Goal: Task Accomplishment & Management: Manage account settings

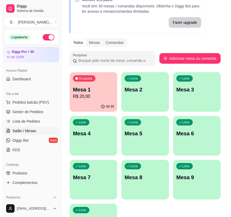
scroll to position [48, 0]
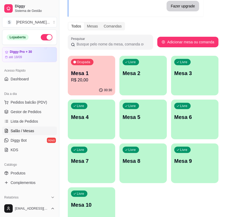
click at [91, 84] on div "Ocupada Mesa 1 R$ 20,00" at bounding box center [91, 70] width 47 height 29
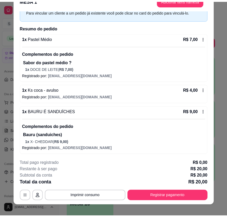
scroll to position [16, 0]
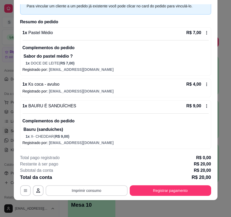
click at [103, 190] on button "Imprimir consumo" at bounding box center [87, 191] width 82 height 11
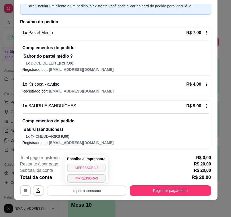
click at [95, 170] on button "IMPRESSORA 2" at bounding box center [86, 168] width 38 height 8
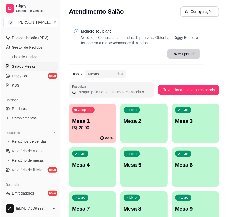
scroll to position [0, 0]
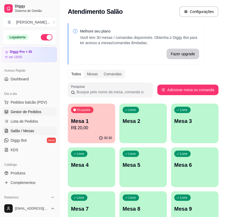
click at [35, 110] on span "Gestor de Pedidos" at bounding box center [26, 111] width 31 height 5
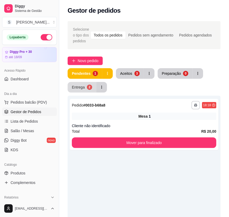
click at [77, 87] on div "Entrega" at bounding box center [78, 87] width 13 height 5
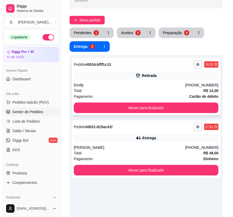
scroll to position [48, 0]
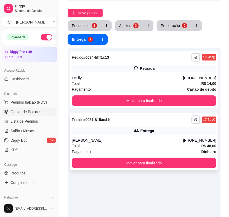
click at [178, 138] on div "[PERSON_NAME]" at bounding box center [127, 140] width 111 height 5
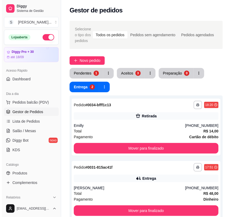
scroll to position [0, 0]
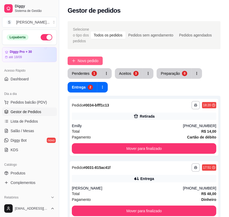
click at [77, 63] on button "Novo pedido" at bounding box center [85, 61] width 35 height 8
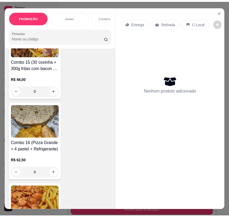
scroll to position [1323, 0]
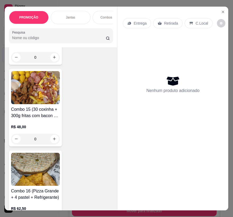
click at [44, 124] on div "R$ 48,00 0" at bounding box center [35, 131] width 49 height 25
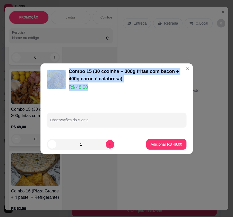
drag, startPoint x: 78, startPoint y: 78, endPoint x: 93, endPoint y: 93, distance: 21.5
click at [93, 93] on header "Combo 15 (30 coxinha + 300g fritas com bacon + 400g carne é calabresa) R$ 48,00" at bounding box center [116, 80] width 152 height 33
copy div "Combo 15 (30 coxinha + 300g fritas com bacon + 400g carne é calabresa) R$ 48,00"
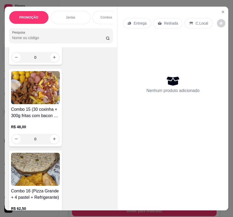
click at [222, 11] on icon "Close" at bounding box center [223, 12] width 2 height 2
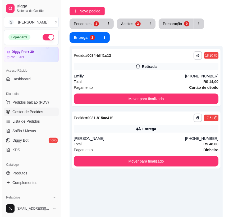
scroll to position [72, 0]
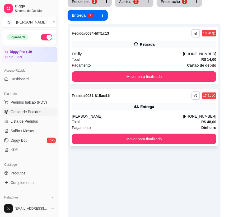
click at [174, 122] on div "Total R$ 48,00" at bounding box center [144, 122] width 145 height 6
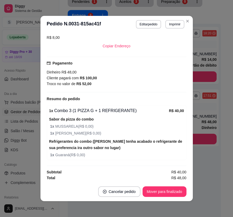
scroll to position [141, 0]
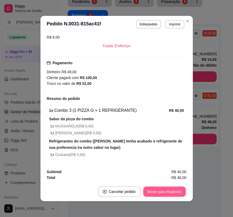
click at [175, 193] on button "Mover para finalizado" at bounding box center [164, 192] width 43 height 10
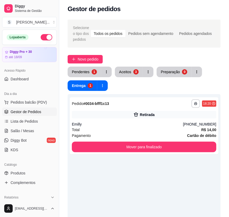
scroll to position [0, 0]
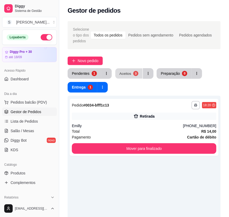
click at [140, 72] on button "Aceitos 3" at bounding box center [129, 74] width 27 height 10
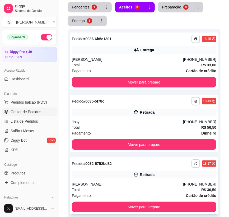
scroll to position [117, 0]
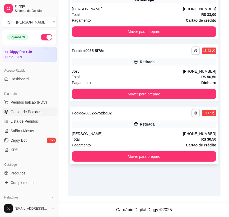
click at [141, 122] on div "Retirada" at bounding box center [147, 124] width 15 height 5
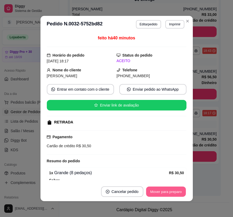
click at [174, 191] on button "Mover para preparo" at bounding box center [166, 192] width 40 height 10
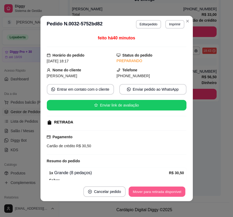
click at [178, 192] on button "Mover para retirada disponível" at bounding box center [157, 192] width 57 height 10
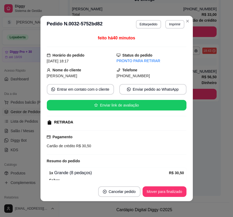
drag, startPoint x: 124, startPoint y: 77, endPoint x: 151, endPoint y: 80, distance: 27.7
click at [151, 79] on div "feito há 40 minutos Horário do pedido [DATE] 18:17 Status do pedido PRONTO PARA…" at bounding box center [117, 107] width 140 height 145
click at [132, 77] on span "[PHONE_NUMBER]" at bounding box center [133, 76] width 33 height 4
click at [124, 79] on div "feito há 40 minutos Horário do pedido [DATE] 18:17 Status do pedido PRONTO PARA…" at bounding box center [117, 107] width 140 height 145
click at [127, 77] on span "[PHONE_NUMBER]" at bounding box center [133, 76] width 33 height 4
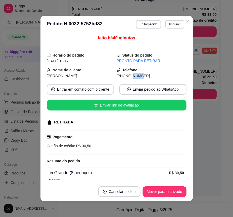
click at [127, 77] on span "[PHONE_NUMBER]" at bounding box center [133, 76] width 33 height 4
click at [132, 74] on span "[PHONE_NUMBER]" at bounding box center [133, 76] width 33 height 4
drag, startPoint x: 141, startPoint y: 75, endPoint x: 120, endPoint y: 75, distance: 21.4
click at [120, 75] on div "[PHONE_NUMBER]" at bounding box center [152, 76] width 70 height 6
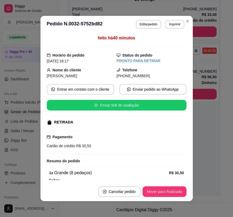
copy span "[PHONE_NUMBER]"
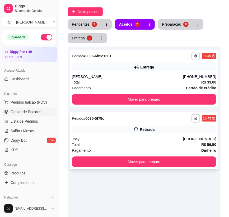
scroll to position [45, 0]
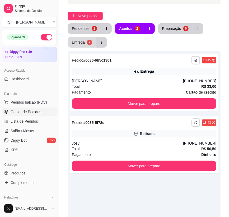
click at [88, 42] on div "2" at bounding box center [89, 42] width 5 height 5
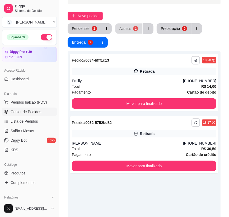
click at [133, 30] on div "2" at bounding box center [135, 28] width 5 height 5
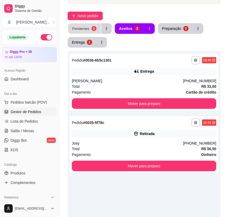
click at [87, 31] on div "Pendentes" at bounding box center [80, 28] width 17 height 5
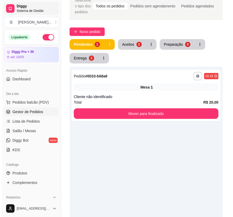
scroll to position [21, 0]
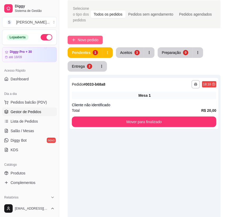
click at [94, 38] on span "Novo pedido" at bounding box center [88, 40] width 21 height 6
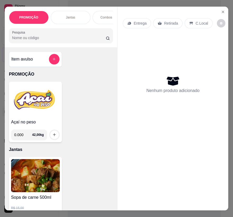
click at [130, 23] on div "Entrega" at bounding box center [137, 23] width 28 height 10
click at [143, 23] on p "Entrega" at bounding box center [140, 23] width 13 height 5
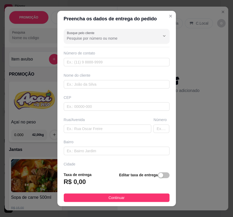
drag, startPoint x: 161, startPoint y: 175, endPoint x: 119, endPoint y: 176, distance: 42.1
click at [159, 175] on span "button" at bounding box center [164, 176] width 12 height 6
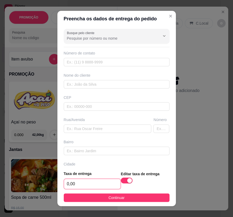
click at [95, 183] on input "0,00" at bounding box center [92, 184] width 57 height 10
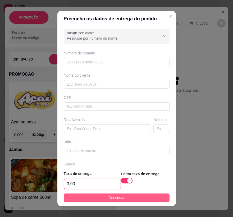
type input "3,00"
click at [109, 199] on span "Continuar" at bounding box center [117, 198] width 16 height 6
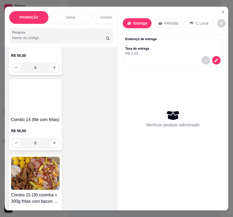
scroll to position [1251, 0]
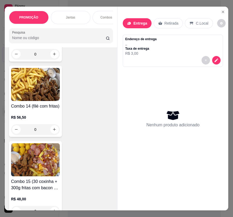
click at [35, 184] on h4 "Combo 15 (30 coxinha + 300g fritas com bacon + 400g carne é calabresa)" at bounding box center [35, 185] width 49 height 13
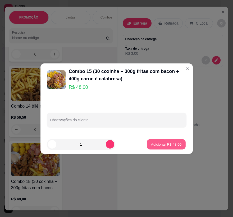
click at [152, 143] on p "Adicionar R$ 48,00" at bounding box center [166, 144] width 31 height 5
type input "1"
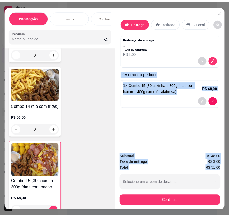
scroll to position [0, 3]
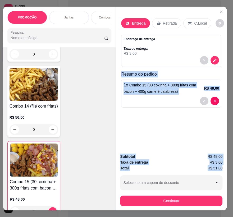
drag, startPoint x: 126, startPoint y: 72, endPoint x: 225, endPoint y: 168, distance: 138.2
click at [225, 168] on div "PROMOÇÃO Jantas Combos da casa Sanduíche é Bauru Cachorro quente 🌭 Pizzas Batat…" at bounding box center [116, 108] width 233 height 217
copy div "Resumo do pedido 1 x Combo 15 (30 coxinha + 300g fritas com bacon + 400g carne …"
click at [220, 10] on button "Close" at bounding box center [221, 12] width 8 height 8
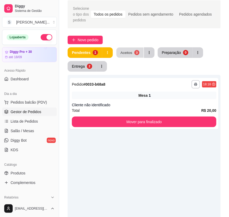
click at [126, 52] on div "Aceitos" at bounding box center [127, 52] width 12 height 5
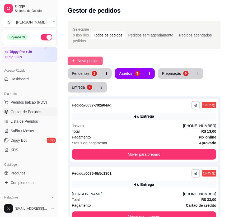
click at [93, 62] on span "Novo pedido" at bounding box center [88, 61] width 21 height 6
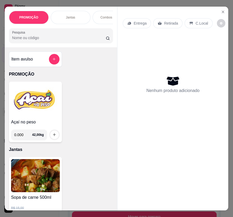
click at [222, 10] on icon "Close" at bounding box center [223, 12] width 4 height 4
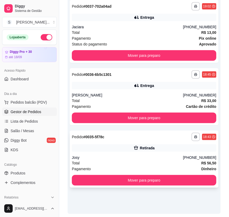
scroll to position [117, 0]
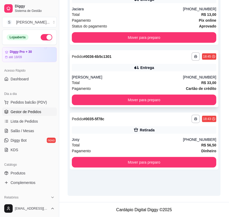
click at [166, 77] on div "[PERSON_NAME]" at bounding box center [127, 77] width 111 height 5
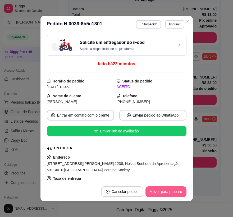
click at [180, 193] on button "Mover para preparo" at bounding box center [166, 192] width 41 height 11
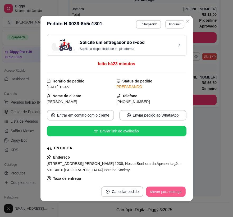
click at [180, 193] on button "Mover para entrega" at bounding box center [166, 192] width 40 height 10
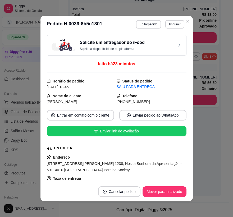
drag, startPoint x: 123, startPoint y: 102, endPoint x: 166, endPoint y: 103, distance: 42.9
click at [166, 103] on div "[PHONE_NUMBER]" at bounding box center [152, 102] width 70 height 6
copy span "9128-0416"
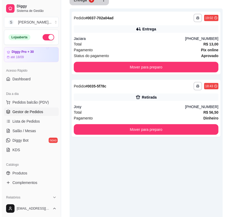
scroll to position [45, 0]
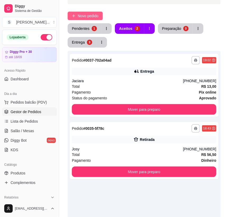
click at [89, 14] on span "Novo pedido" at bounding box center [88, 16] width 21 height 6
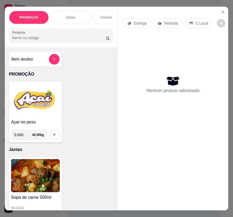
click at [133, 24] on div "Entrega" at bounding box center [137, 23] width 28 height 10
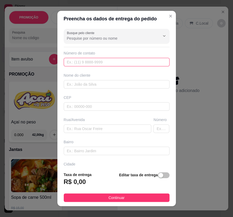
click at [93, 62] on input "text" at bounding box center [117, 62] width 106 height 8
paste input "[PHONE_NUMBER]"
type input "[PHONE_NUMBER]"
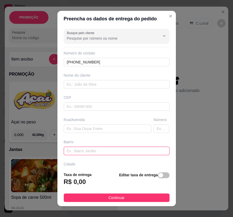
click at [93, 151] on input "text" at bounding box center [117, 151] width 106 height 8
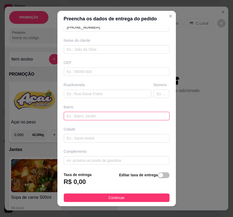
scroll to position [37, 0]
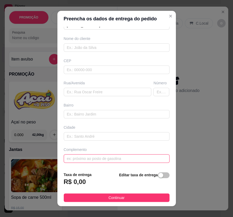
click at [98, 157] on input "text" at bounding box center [117, 159] width 106 height 8
paste input "No primeiro andar do berçário Aquarela a casa de esquina 1° andar"
type input "No primeiro andar do berçário Aquarela a casa de esquina 1° andar"
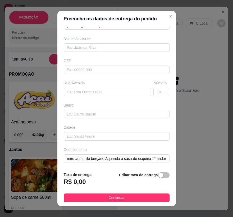
scroll to position [0, 0]
click at [95, 90] on input "text" at bounding box center [108, 92] width 88 height 8
paste input "Av. Dos Expedicionário 331"
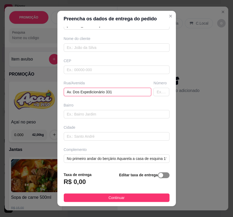
type input "Av. Dos Expedicionário 331"
click at [159, 175] on div "button" at bounding box center [161, 175] width 5 height 5
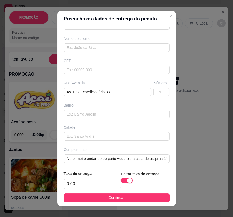
click at [84, 190] on footer "Taxa de entrega 0,00 Editar taxa de entrega Continuar" at bounding box center [116, 187] width 119 height 40
click at [85, 183] on input "0,00" at bounding box center [92, 184] width 57 height 10
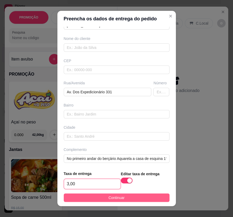
type input "3,00"
click at [97, 201] on button "Continuar" at bounding box center [117, 198] width 106 height 8
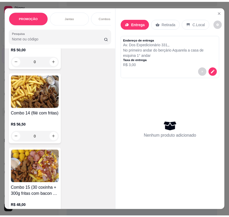
scroll to position [1251, 0]
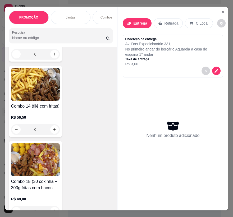
click at [51, 170] on img at bounding box center [35, 159] width 49 height 33
click at [160, 146] on div "Nenhum produto adicionado" at bounding box center [173, 130] width 100 height 104
click at [42, 189] on h4 "Combo 15 (30 coxinha + 300g fritas com bacon + 400g carne é calabresa)" at bounding box center [35, 185] width 49 height 13
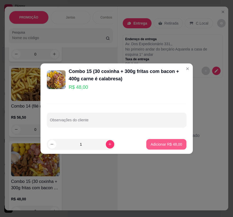
click at [160, 148] on button "Adicionar R$ 48,00" at bounding box center [166, 144] width 40 height 11
type input "1"
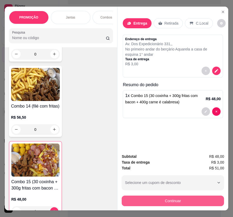
click at [190, 199] on button "Continuar" at bounding box center [173, 201] width 102 height 11
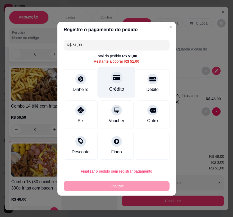
click at [121, 84] on div "Crédito" at bounding box center [116, 82] width 37 height 31
type input "R$ 0,00"
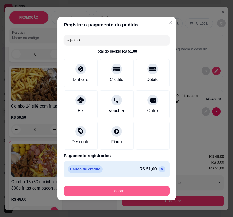
click at [131, 187] on button "Finalizar" at bounding box center [117, 191] width 106 height 11
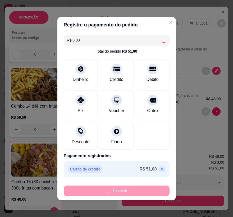
type input "0"
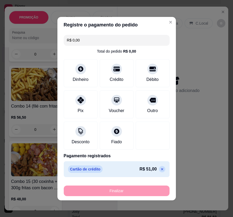
type input "-R$ 51,00"
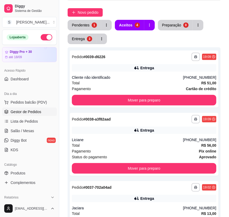
scroll to position [46, 0]
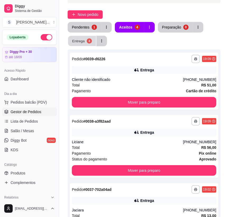
click at [86, 41] on button "Entrega 3" at bounding box center [82, 41] width 28 height 10
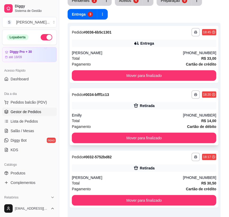
scroll to position [117, 0]
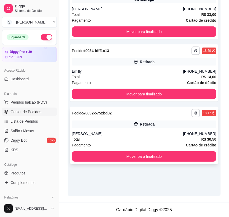
click at [183, 119] on div "**********" at bounding box center [144, 135] width 149 height 57
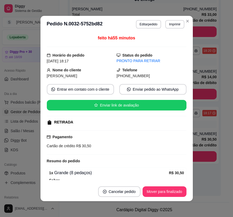
drag, startPoint x: 123, startPoint y: 77, endPoint x: 146, endPoint y: 77, distance: 22.5
click at [146, 77] on div "[PHONE_NUMBER]" at bounding box center [152, 76] width 70 height 6
copy span "8777-4800"
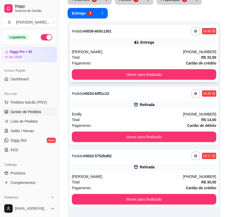
scroll to position [0, 0]
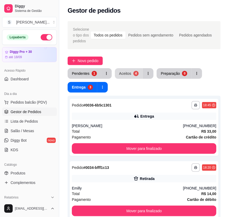
click at [128, 73] on div "Aceitos" at bounding box center [125, 73] width 12 height 5
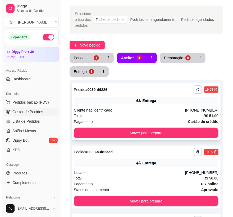
scroll to position [24, 0]
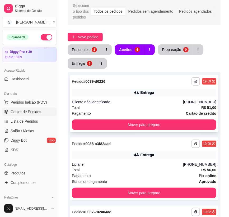
click at [153, 104] on div "Cliente não identificado" at bounding box center [127, 102] width 111 height 5
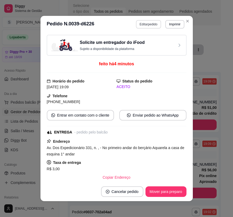
click at [148, 24] on button "Editar pedido" at bounding box center [148, 24] width 25 height 8
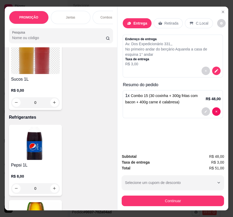
scroll to position [3152, 0]
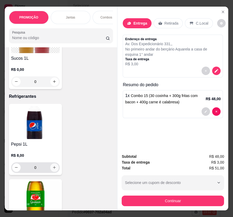
click at [50, 164] on button "increase-product-quantity" at bounding box center [54, 168] width 8 height 8
type input "1"
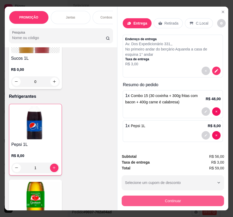
click at [179, 199] on button "Continuar" at bounding box center [173, 201] width 102 height 11
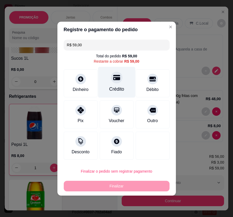
click at [118, 84] on div "Crédito" at bounding box center [116, 82] width 37 height 31
type input "R$ 0,00"
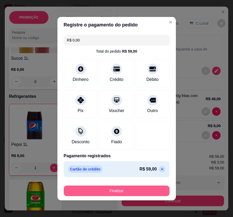
click at [97, 191] on button "Finalizar" at bounding box center [117, 191] width 106 height 11
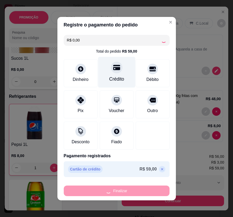
type input "0"
type input "-R$ 59,00"
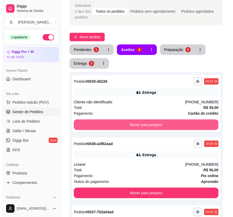
scroll to position [167, 0]
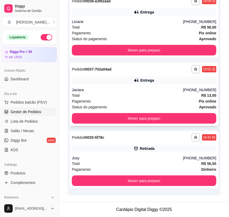
click at [134, 96] on div "Total R$ 13,00" at bounding box center [144, 96] width 145 height 6
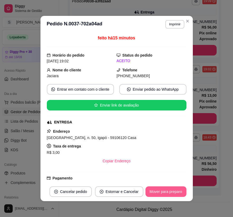
click at [172, 192] on button "Mover para preparo" at bounding box center [166, 192] width 41 height 11
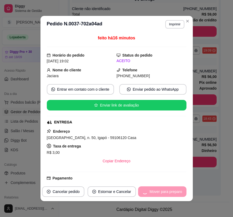
scroll to position [117, 0]
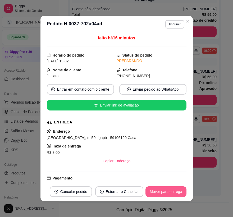
click at [173, 192] on button "Mover para entrega" at bounding box center [166, 192] width 41 height 11
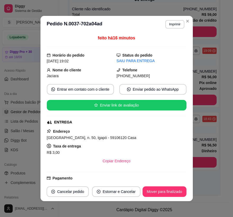
drag, startPoint x: 126, startPoint y: 77, endPoint x: 147, endPoint y: 78, distance: 21.5
click at [147, 78] on div "[PHONE_NUMBER]" at bounding box center [152, 76] width 70 height 6
copy span "9215-9722"
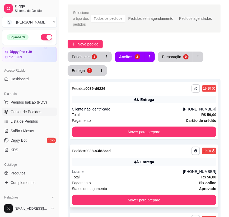
scroll to position [24, 0]
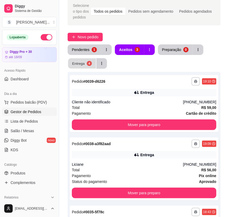
click at [84, 62] on div "Entrega" at bounding box center [78, 63] width 13 height 5
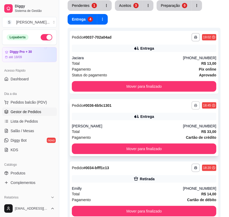
scroll to position [72, 0]
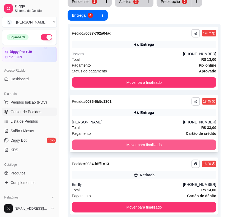
click at [198, 145] on button "Mover para finalizado" at bounding box center [144, 145] width 145 height 11
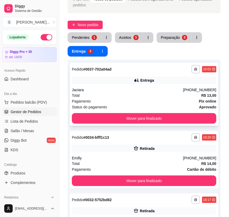
scroll to position [0, 0]
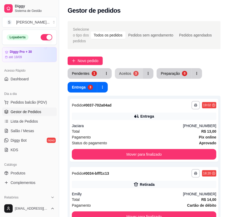
click at [123, 75] on div "Aceitos" at bounding box center [125, 73] width 12 height 5
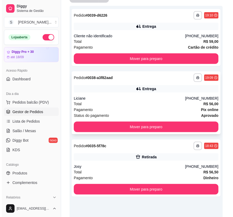
scroll to position [69, 0]
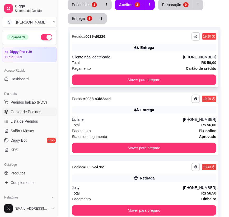
click at [166, 58] on div "Cliente não identificado" at bounding box center [127, 57] width 111 height 5
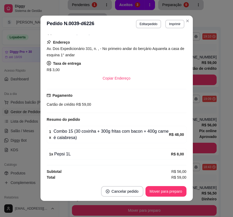
scroll to position [1, 0]
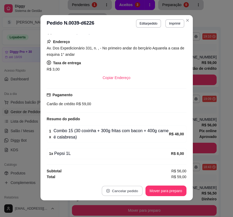
click at [120, 190] on button "Cancelar pedido" at bounding box center [122, 191] width 41 height 10
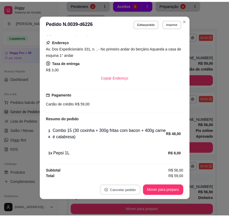
scroll to position [85, 0]
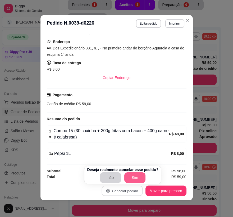
click at [134, 175] on button "Sim" at bounding box center [134, 178] width 21 height 11
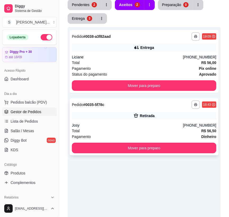
click at [161, 130] on div "Total R$ 56,50" at bounding box center [144, 131] width 145 height 6
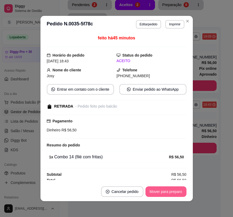
click at [172, 191] on button "Mover para preparo" at bounding box center [166, 192] width 41 height 11
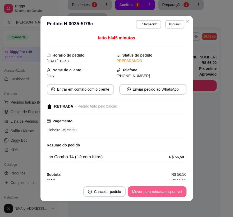
click at [172, 191] on button "Mover para retirada disponível" at bounding box center [157, 192] width 58 height 11
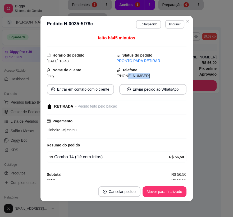
drag, startPoint x: 120, startPoint y: 76, endPoint x: 151, endPoint y: 73, distance: 31.4
click at [151, 76] on div "[PHONE_NUMBER]" at bounding box center [152, 76] width 70 height 6
copy span "9191-1108"
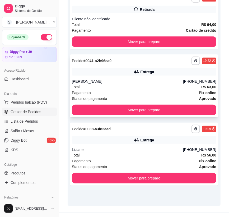
scroll to position [117, 0]
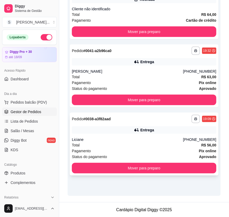
click at [160, 137] on div "Liciane" at bounding box center [127, 139] width 111 height 5
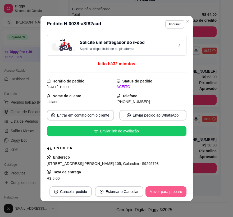
click at [170, 192] on button "Mover para preparo" at bounding box center [166, 192] width 41 height 11
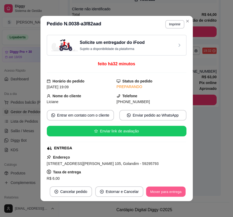
click at [170, 192] on button "Mover para entrega" at bounding box center [166, 192] width 40 height 10
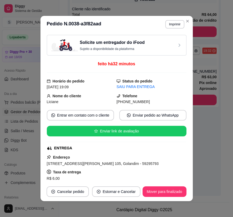
drag, startPoint x: 123, startPoint y: 103, endPoint x: 170, endPoint y: 105, distance: 47.7
click at [170, 105] on div "[PHONE_NUMBER]" at bounding box center [152, 102] width 70 height 6
copy span "8741-1407"
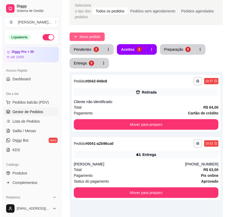
scroll to position [24, 0]
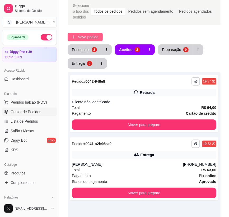
click at [91, 33] on button "Novo pedido" at bounding box center [85, 37] width 35 height 8
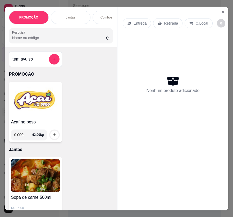
click at [128, 23] on icon at bounding box center [129, 23] width 4 height 4
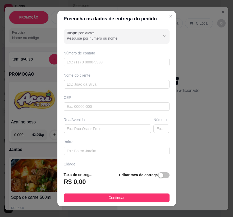
click at [159, 178] on span "button" at bounding box center [164, 176] width 12 height 6
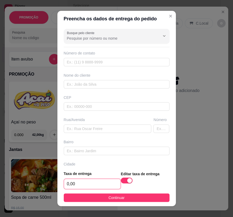
click at [96, 184] on input "0,00" at bounding box center [92, 184] width 57 height 10
type input "3,00"
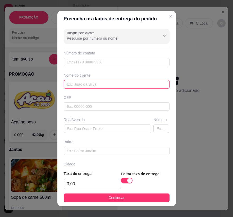
click at [86, 85] on input "text" at bounding box center [117, 84] width 106 height 8
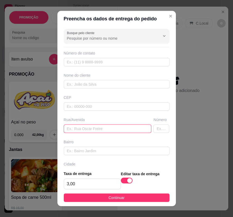
click at [93, 127] on input "text" at bounding box center [108, 129] width 88 height 8
paste input "[STREET_ADDRESS]"
type input "[STREET_ADDRESS]"
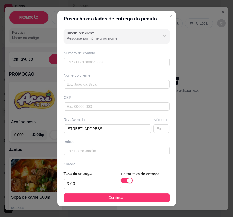
click at [130, 197] on button "Continuar" at bounding box center [117, 198] width 106 height 8
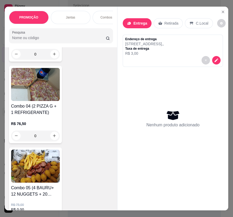
scroll to position [361, 0]
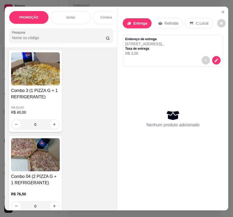
click at [25, 85] on img at bounding box center [35, 68] width 49 height 33
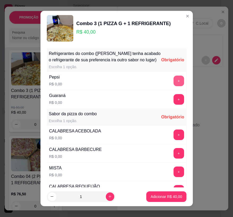
click at [174, 85] on button "+" at bounding box center [179, 81] width 11 height 11
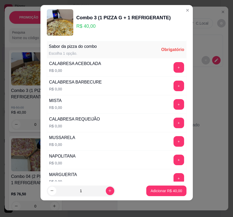
scroll to position [63, 0]
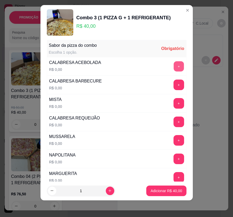
click at [174, 67] on button "+" at bounding box center [179, 66] width 10 height 10
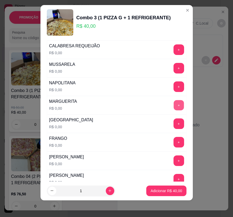
click at [174, 107] on button "+" at bounding box center [179, 105] width 10 height 10
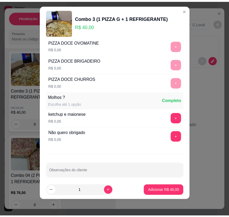
scroll to position [309, 0]
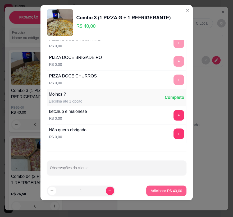
click at [166, 193] on p "Adicionar R$ 40,00" at bounding box center [166, 190] width 31 height 5
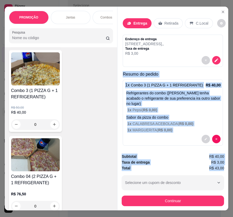
drag, startPoint x: 121, startPoint y: 73, endPoint x: 224, endPoint y: 166, distance: 138.7
click at [224, 166] on div "Entrega Retirada C.Local Endereço de entrega [STREET_ADDRESS] , , Taxa de entre…" at bounding box center [172, 109] width 111 height 204
copy div "Resumo do pedido 1 x Combo 3 (1 PIZZA G + 1 REFRIGERANTE) R$ 40,00 Refrigerante…"
click at [215, 60] on icon "decrease-product-quantity" at bounding box center [216, 60] width 5 height 5
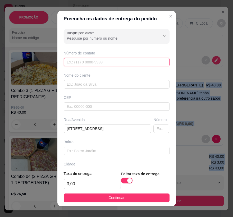
click at [103, 63] on input "text" at bounding box center [117, 62] width 106 height 8
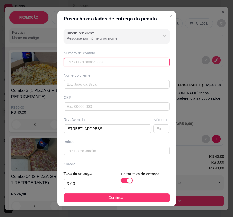
paste input "[PHONE_NUMBER]"
type input "[PHONE_NUMBER]"
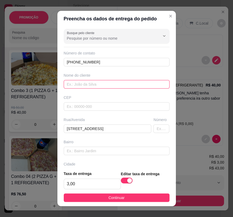
click at [78, 84] on input "text" at bounding box center [117, 84] width 106 height 8
paste input "Ana"
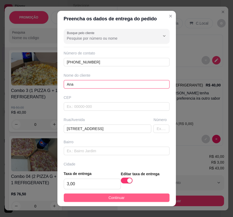
type input "Ana"
click at [115, 197] on span "Continuar" at bounding box center [117, 198] width 16 height 6
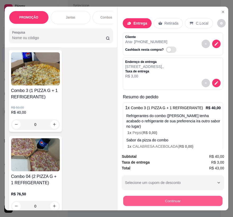
click at [170, 202] on button "Continuar" at bounding box center [172, 201] width 99 height 10
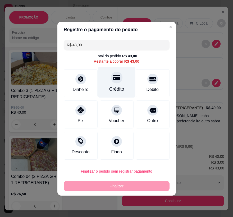
click at [114, 85] on div "Crédito" at bounding box center [116, 82] width 37 height 31
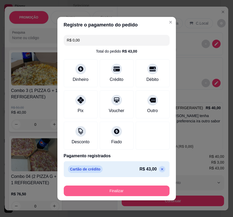
click at [135, 191] on button "Finalizar" at bounding box center [117, 191] width 106 height 11
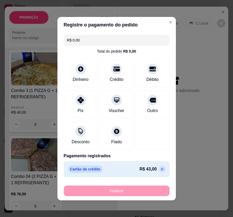
type input "-R$ 43,00"
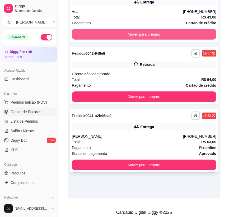
scroll to position [117, 0]
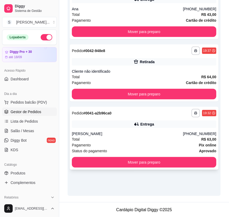
click at [160, 129] on div "**********" at bounding box center [144, 138] width 149 height 63
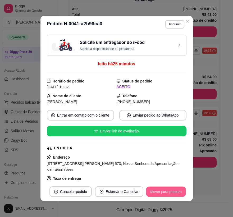
click at [169, 193] on button "Mover para preparo" at bounding box center [166, 192] width 40 height 10
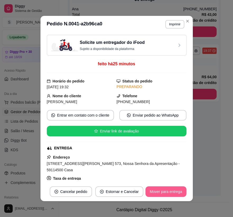
click at [169, 192] on button "Mover para entrega" at bounding box center [166, 192] width 41 height 11
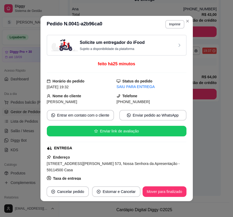
drag, startPoint x: 133, startPoint y: 103, endPoint x: 148, endPoint y: 101, distance: 15.2
click at [147, 103] on div "[PHONE_NUMBER]" at bounding box center [152, 102] width 70 height 6
copy span "9227-6970"
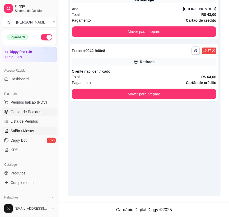
click at [27, 134] on link "Salão / Mesas" at bounding box center [29, 131] width 55 height 8
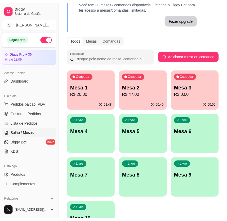
scroll to position [48, 0]
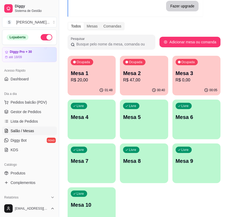
click at [160, 83] on p "R$ 47,00" at bounding box center [144, 80] width 42 height 6
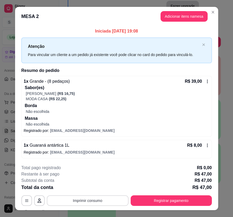
click at [116, 199] on button "Imprimir consumo" at bounding box center [88, 201] width 82 height 11
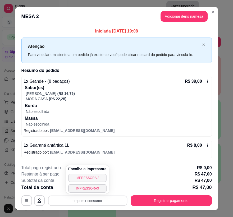
click at [96, 180] on button "IMPRESSORA 2" at bounding box center [87, 178] width 38 height 8
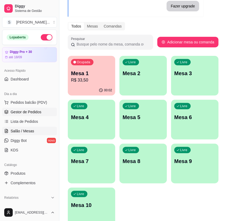
click at [21, 115] on link "Gestor de Pedidos" at bounding box center [29, 112] width 55 height 8
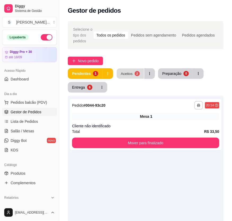
click at [134, 75] on button "Aceitos 2" at bounding box center [129, 74] width 27 height 10
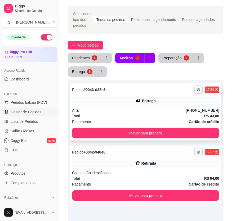
scroll to position [48, 0]
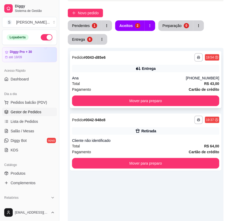
click at [138, 75] on div "Ana" at bounding box center [129, 77] width 114 height 5
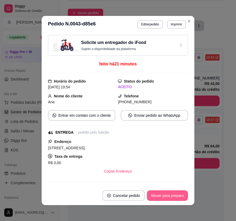
click at [159, 199] on button "Mover para preparo" at bounding box center [167, 195] width 41 height 11
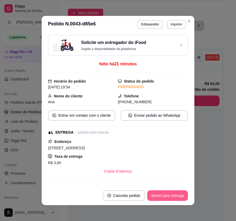
click at [162, 196] on button "Mover para entrega" at bounding box center [167, 195] width 41 height 11
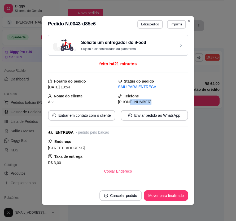
drag, startPoint x: 121, startPoint y: 103, endPoint x: 159, endPoint y: 102, distance: 37.3
click at [159, 102] on div "[PHONE_NUMBER]" at bounding box center [153, 102] width 70 height 6
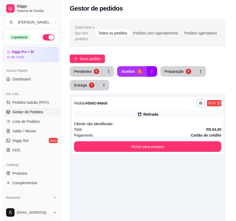
scroll to position [0, 0]
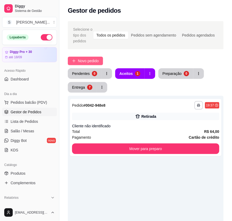
click at [93, 61] on span "Novo pedido" at bounding box center [88, 61] width 21 height 6
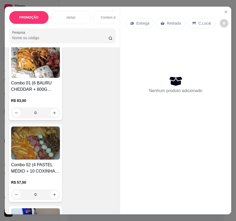
scroll to position [217, 0]
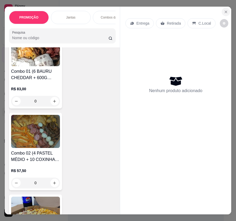
click at [227, 8] on button "Close" at bounding box center [225, 12] width 8 height 8
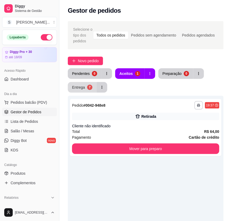
click at [87, 88] on div "7" at bounding box center [89, 87] width 5 height 5
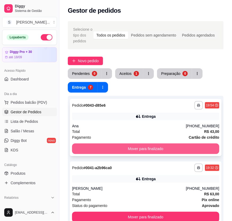
click at [196, 146] on button "Mover para finalizado" at bounding box center [145, 148] width 147 height 11
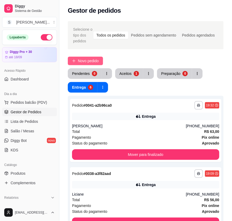
click at [76, 61] on button "Novo pedido" at bounding box center [85, 61] width 35 height 8
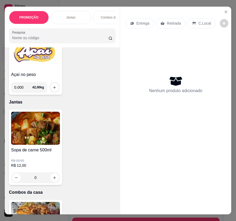
scroll to position [48, 0]
click at [138, 19] on div "Entrega" at bounding box center [139, 23] width 28 height 10
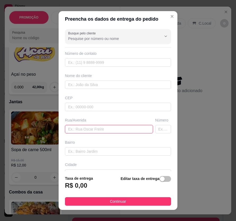
click at [95, 130] on input "text" at bounding box center [109, 129] width 88 height 8
type input "rua [GEOGRAPHIC_DATA]"
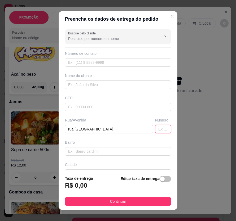
click at [155, 130] on input "text" at bounding box center [163, 129] width 16 height 8
type input "982"
click at [160, 179] on span "button" at bounding box center [165, 179] width 12 height 6
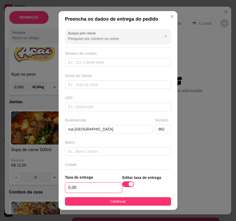
click at [101, 186] on input "0,00" at bounding box center [93, 188] width 57 height 10
type input "3,00"
click at [94, 201] on button "Continuar" at bounding box center [118, 201] width 106 height 8
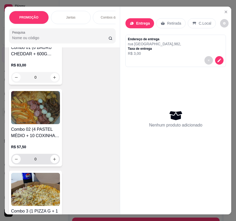
scroll to position [241, 0]
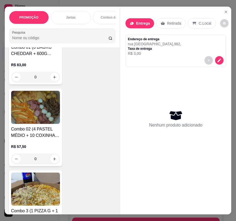
click at [43, 145] on div "R$ 57,50 0" at bounding box center [35, 151] width 49 height 25
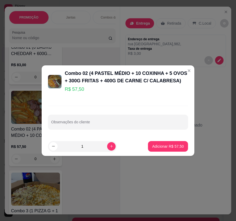
click at [162, 146] on p "Adicionar R$ 57,50" at bounding box center [167, 146] width 31 height 5
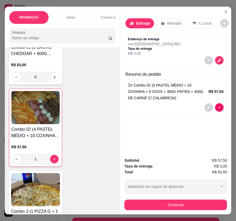
type input "1"
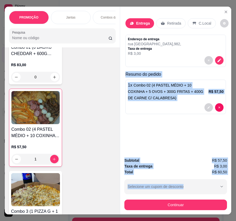
scroll to position [0, 3]
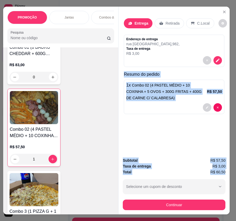
drag, startPoint x: 122, startPoint y: 73, endPoint x: 223, endPoint y: 172, distance: 140.6
click at [223, 172] on div "Entrega Retirada C.Local Endereço de entrega [GEOGRAPHIC_DATA] , Taxa de entreg…" at bounding box center [173, 111] width 111 height 208
click at [186, 146] on div "Entrega Retirada C.Local Endereço de entrega [STREET_ADDRESS] , Taxa de entrega…" at bounding box center [173, 80] width 111 height 147
click at [215, 58] on icon "decrease-product-quantity" at bounding box center [217, 60] width 5 height 5
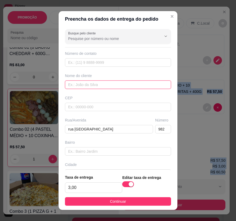
click at [106, 81] on input "text" at bounding box center [118, 84] width 106 height 8
paste input "Ozenildo"
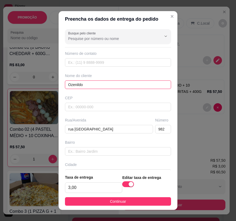
type input "Ozenildo"
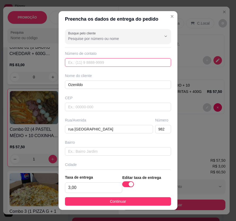
click at [94, 61] on input "text" at bounding box center [118, 62] width 106 height 8
paste input "[PHONE_NUMBER]"
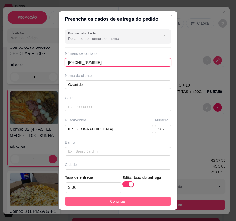
type input "[PHONE_NUMBER]"
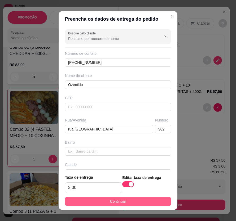
click at [135, 201] on button "Continuar" at bounding box center [118, 201] width 106 height 8
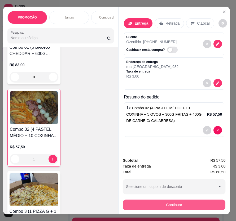
click at [171, 198] on div "Continuar" at bounding box center [174, 204] width 102 height 12
click at [181, 204] on button "Continuar" at bounding box center [174, 205] width 102 height 11
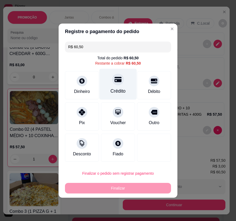
click at [116, 85] on div "Crédito" at bounding box center [117, 84] width 37 height 31
type input "R$ 0,00"
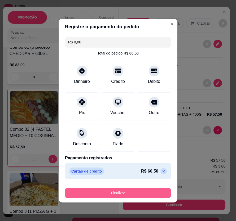
click at [133, 192] on button "Finalizar" at bounding box center [118, 193] width 106 height 11
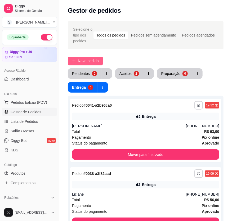
click at [87, 59] on span "Novo pedido" at bounding box center [88, 61] width 21 height 6
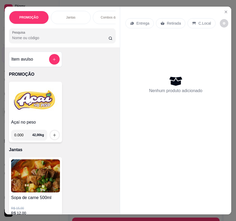
click at [138, 22] on p "Entrega" at bounding box center [142, 23] width 13 height 5
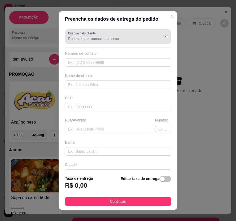
click at [96, 34] on div at bounding box center [118, 36] width 100 height 11
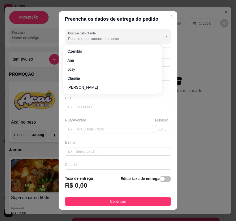
paste input "[PHONE_NUMBER]"
click at [82, 40] on input "[PHONE_NUMBER]" at bounding box center [110, 38] width 85 height 5
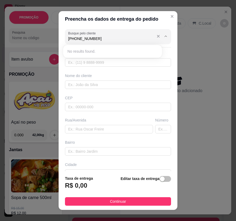
click at [81, 39] on input "[PHONE_NUMBER]" at bounding box center [110, 38] width 85 height 5
click at [71, 37] on input "84 91299904" at bounding box center [110, 38] width 85 height 5
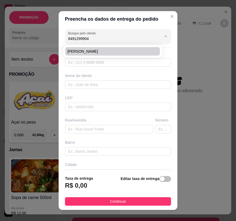
click at [100, 52] on span "[PERSON_NAME]" at bounding box center [109, 51] width 85 height 5
type input "[PERSON_NAME]"
type input "8491299904"
type input "[PERSON_NAME]"
type input "[STREET_ADDRESS][PERSON_NAME]"
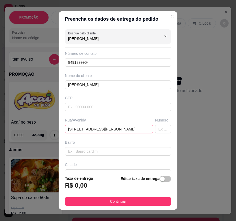
type input "[PERSON_NAME]"
drag, startPoint x: 117, startPoint y: 129, endPoint x: 46, endPoint y: 127, distance: 70.7
click at [47, 130] on div "Preencha os dados de entrega do pedido Busque pelo cliente [PERSON_NAME] Número…" at bounding box center [118, 110] width 236 height 221
click at [163, 180] on span "button" at bounding box center [165, 179] width 12 height 6
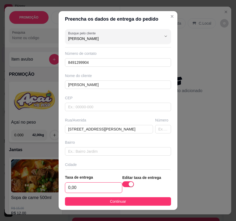
click at [95, 187] on input "0,00" at bounding box center [93, 188] width 57 height 10
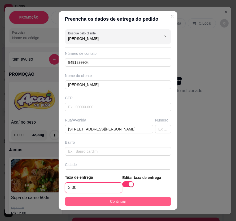
type input "3,00"
click at [114, 203] on span "Continuar" at bounding box center [118, 202] width 16 height 6
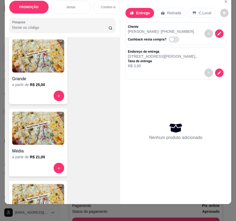
scroll to position [1925, 0]
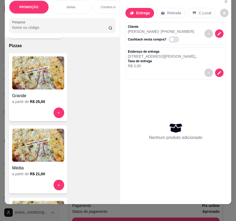
click at [40, 87] on img at bounding box center [38, 72] width 52 height 33
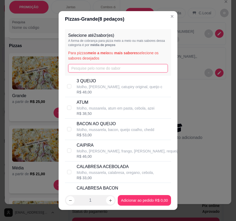
click at [97, 69] on input "text" at bounding box center [118, 68] width 100 height 8
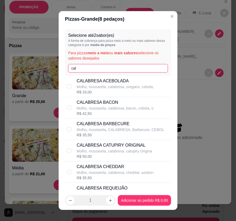
type input "cal"
click at [110, 80] on p "CALABRESA ACEBOLADA" at bounding box center [114, 81] width 77 height 6
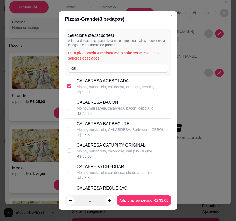
click at [111, 82] on p "CALABRESA ACEBOLADA" at bounding box center [114, 81] width 77 height 6
checkbox input "false"
click at [123, 170] on p "Molho, mussarela, calabresa, cheddar, azeiton" at bounding box center [114, 172] width 77 height 5
checkbox input "true"
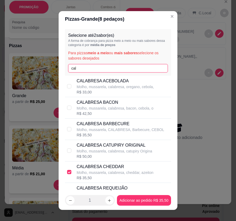
drag, startPoint x: 90, startPoint y: 71, endPoint x: 52, endPoint y: 73, distance: 37.9
click at [52, 73] on div "Pizzas - Grande ( 8 pedaços) Selecione até 2 sabor(es) A forma de cobrança para…" at bounding box center [118, 110] width 236 height 221
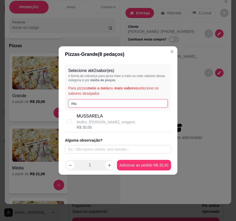
type input "mu"
click at [123, 124] on div "[PERSON_NAME], [PERSON_NAME], oregano R$ 30,00" at bounding box center [122, 121] width 92 height 17
checkbox input "true"
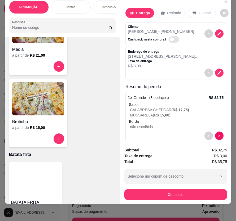
scroll to position [2045, 0]
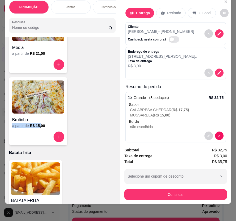
click at [38, 123] on div "Brotinho a partir de R$ 15,00" at bounding box center [38, 111] width 58 height 68
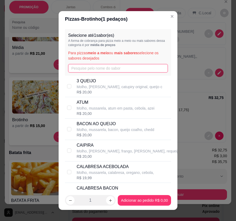
click at [127, 69] on input "text" at bounding box center [118, 68] width 100 height 8
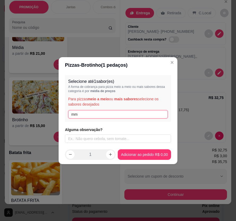
type input "m"
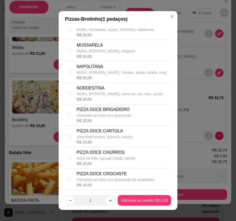
scroll to position [770, 0]
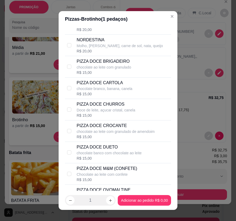
click at [150, 171] on div "PIZZA DOCE M&M (CONFETE) Chocolate ao leite com confete R$ 15,00" at bounding box center [122, 173] width 92 height 17
checkbox input "true"
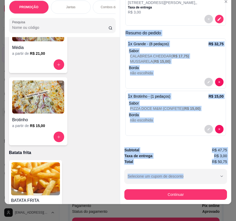
scroll to position [12, 3]
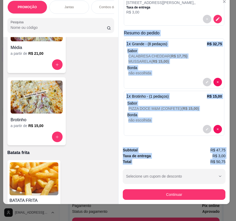
drag, startPoint x: 134, startPoint y: 90, endPoint x: 222, endPoint y: 156, distance: 110.2
click at [222, 156] on div "Entrega Retirada C.Local Cliente [PERSON_NAME] - [PHONE_NUMBER] Cashback nesta …" at bounding box center [173, 100] width 111 height 208
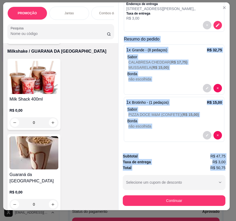
scroll to position [0, 3]
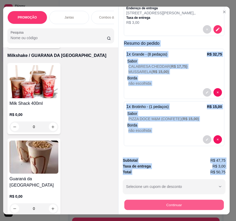
click at [197, 201] on button "Continuar" at bounding box center [173, 205] width 99 height 10
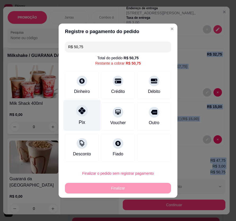
click at [76, 112] on div at bounding box center [82, 111] width 12 height 12
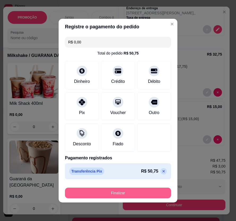
click at [129, 192] on button "Finalizar" at bounding box center [118, 193] width 106 height 11
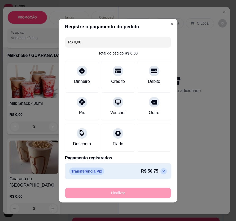
type input "-R$ 50,75"
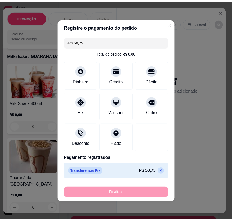
scroll to position [0, 0]
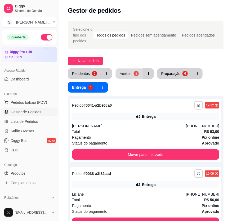
click at [130, 76] on div "Aceitos" at bounding box center [126, 73] width 12 height 5
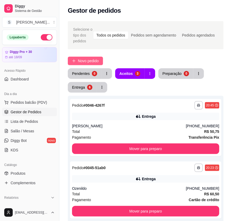
click at [87, 60] on span "Novo pedido" at bounding box center [88, 61] width 21 height 6
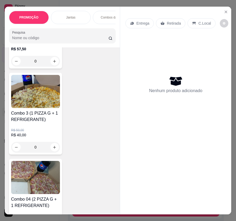
scroll to position [361, 0]
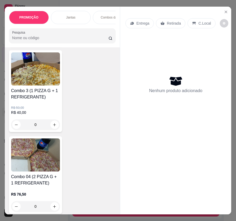
click at [20, 80] on img at bounding box center [35, 68] width 49 height 33
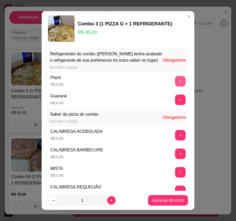
click at [175, 87] on button "+" at bounding box center [180, 81] width 11 height 11
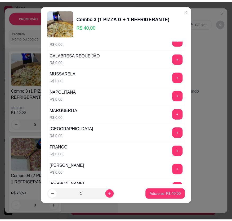
scroll to position [135, 0]
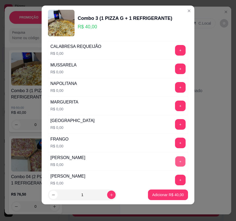
click at [175, 160] on button "+" at bounding box center [180, 161] width 10 height 10
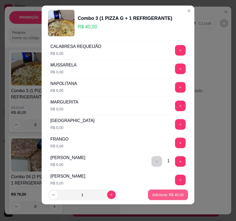
click at [170, 196] on p "Adicionar R$ 40,00" at bounding box center [167, 194] width 31 height 5
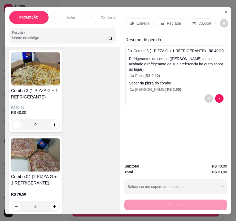
click at [132, 24] on div "Entrega" at bounding box center [139, 23] width 28 height 10
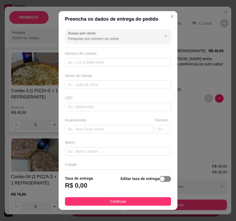
click at [160, 178] on div "button" at bounding box center [162, 179] width 5 height 5
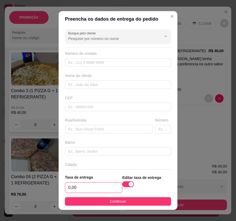
click at [100, 187] on input "0,00" at bounding box center [93, 188] width 57 height 10
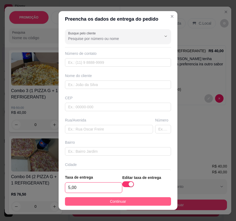
type input "5,00"
click at [112, 200] on span "Continuar" at bounding box center [118, 202] width 16 height 6
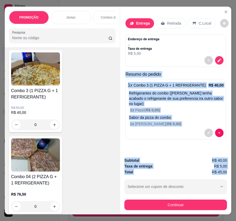
drag, startPoint x: 126, startPoint y: 75, endPoint x: 226, endPoint y: 171, distance: 138.7
click at [226, 171] on div "Entrega Retirada C.Local Endereço de entrega , , Taxa de entrega R$ 5,00 Resumo…" at bounding box center [175, 111] width 111 height 208
click at [219, 58] on icon "decrease-product-quantity" at bounding box center [219, 60] width 4 height 4
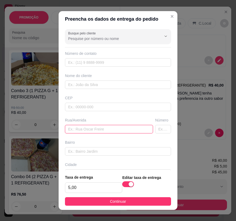
click at [104, 127] on input "text" at bounding box center [109, 129] width 88 height 8
paste input "Travessa Aracaju 10"
type input "Travessa Aracaju 10"
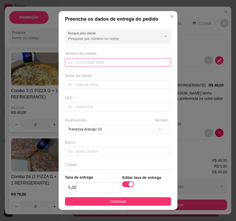
click at [81, 62] on input "text" at bounding box center [118, 62] width 106 height 8
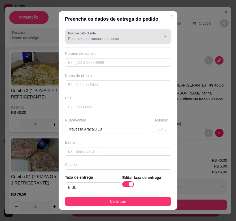
click at [75, 43] on div "Busque pelo cliente" at bounding box center [118, 36] width 106 height 15
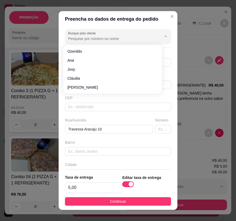
paste input "[PHONE_NUMBER]"
click at [82, 38] on input "[PHONE_NUMBER]" at bounding box center [110, 38] width 85 height 5
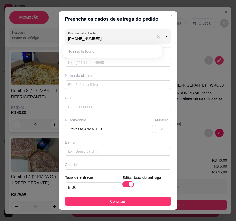
click at [80, 38] on input "[PHONE_NUMBER]" at bounding box center [110, 38] width 85 height 5
click at [82, 40] on input "[PHONE_NUMBER]" at bounding box center [110, 38] width 85 height 5
click at [81, 39] on input "[PHONE_NUMBER]" at bounding box center [110, 38] width 85 height 5
click at [71, 38] on input "84 99445749" at bounding box center [110, 38] width 85 height 5
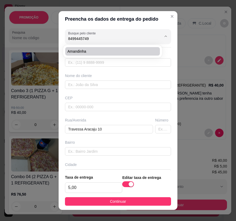
click at [89, 50] on span "Amandinha" at bounding box center [109, 51] width 85 height 5
type input "Amandinha"
type input "8499445749"
type input "Amandinha"
type input "tem localização"
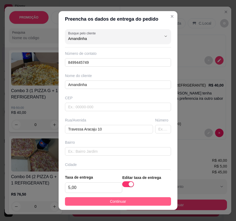
type input "Amandinha"
click at [144, 200] on button "Continuar" at bounding box center [118, 201] width 106 height 8
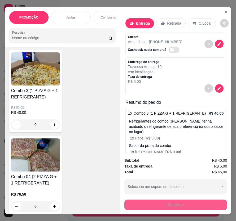
click at [165, 202] on button "Continuar" at bounding box center [175, 205] width 102 height 11
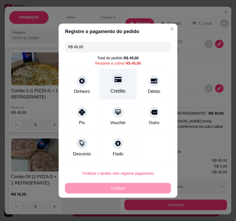
click at [121, 89] on div "Crédito" at bounding box center [117, 91] width 15 height 7
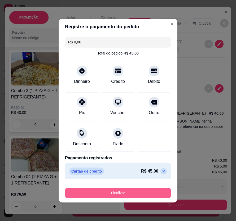
click at [146, 191] on button "Finalizar" at bounding box center [118, 193] width 106 height 11
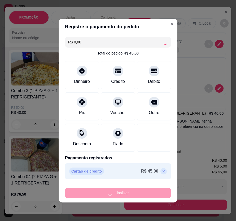
type input "-R$ 45,00"
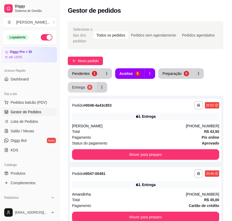
click at [76, 91] on button "Entrega 6" at bounding box center [82, 87] width 29 height 11
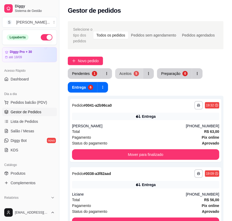
click at [121, 73] on div "Aceitos" at bounding box center [125, 73] width 12 height 5
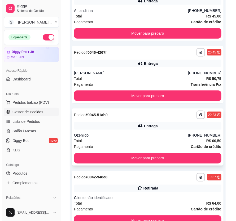
scroll to position [196, 0]
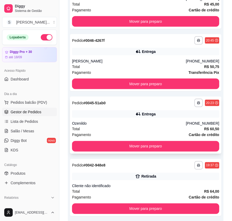
click at [185, 124] on div "Ozenildo" at bounding box center [129, 123] width 114 height 5
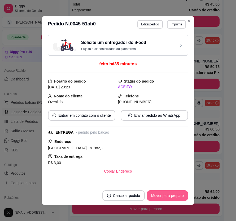
click at [174, 196] on button "Mover para preparo" at bounding box center [167, 195] width 41 height 11
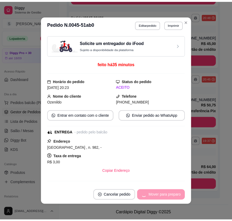
scroll to position [157, 0]
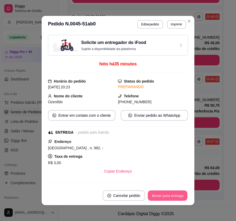
click at [176, 198] on button "Mover para entrega" at bounding box center [167, 196] width 40 height 10
click at [180, 196] on button "Mover para finalizado" at bounding box center [166, 196] width 43 height 10
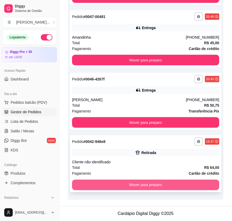
click at [202, 187] on button "Mover para preparo" at bounding box center [145, 185] width 147 height 11
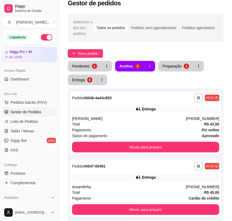
scroll to position [0, 0]
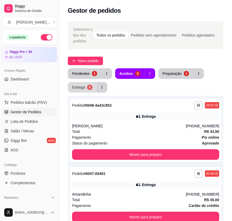
click at [74, 90] on button "Entrega 6" at bounding box center [82, 87] width 29 height 11
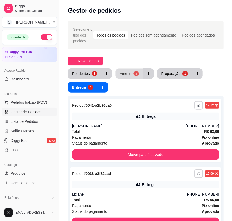
click at [130, 75] on div "Aceitos" at bounding box center [126, 73] width 12 height 5
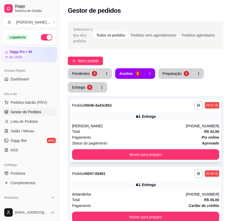
click at [156, 115] on div "Entrega" at bounding box center [145, 116] width 147 height 7
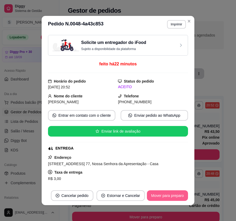
click at [172, 196] on button "Mover para preparo" at bounding box center [167, 195] width 41 height 11
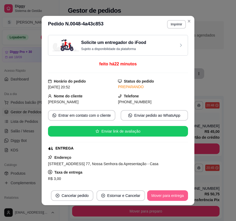
click at [173, 196] on button "Mover para entrega" at bounding box center [167, 195] width 41 height 11
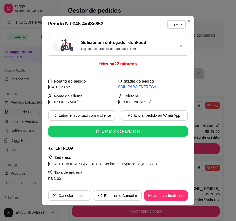
drag, startPoint x: 129, startPoint y: 102, endPoint x: 160, endPoint y: 103, distance: 31.5
click at [160, 103] on div "[PHONE_NUMBER]" at bounding box center [153, 102] width 70 height 6
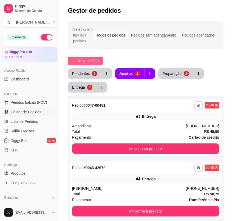
click at [88, 62] on span "Novo pedido" at bounding box center [88, 61] width 21 height 6
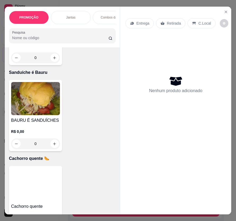
scroll to position [1757, 0]
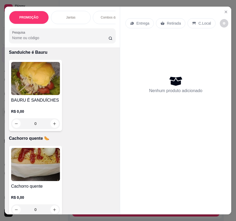
click at [27, 103] on h4 "BAURU É SANDUÍCHES" at bounding box center [35, 100] width 49 height 6
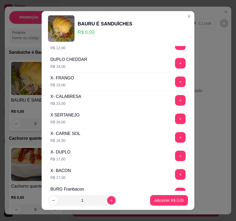
scroll to position [96, 0]
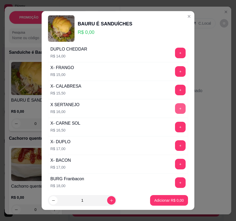
click at [175, 104] on button "+" at bounding box center [180, 108] width 11 height 11
click at [167, 205] on button "Adicionar R$ 16,00" at bounding box center [168, 200] width 40 height 11
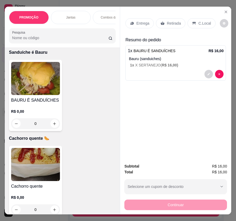
click at [137, 21] on p "Entrega" at bounding box center [142, 23] width 13 height 5
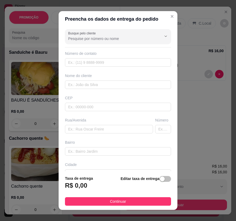
click at [161, 181] on span "button" at bounding box center [165, 179] width 12 height 6
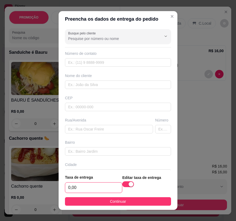
click at [99, 184] on input "0,00" at bounding box center [93, 188] width 57 height 10
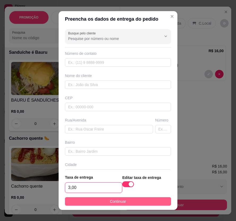
type input "3,00"
click at [132, 201] on button "Continuar" at bounding box center [118, 201] width 106 height 8
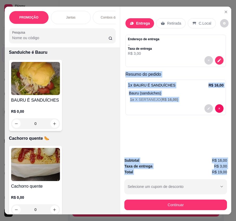
drag, startPoint x: 124, startPoint y: 72, endPoint x: 226, endPoint y: 168, distance: 140.2
click at [226, 169] on div "Entrega Retirada C.Local Endereço de entrega , , Taxa de entrega R$ 3,00 Resumo…" at bounding box center [175, 111] width 111 height 208
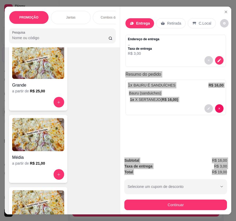
scroll to position [1949, 0]
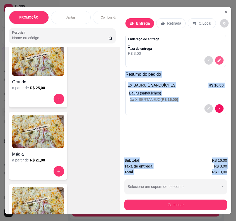
click at [218, 58] on icon "decrease-product-quantity" at bounding box center [219, 60] width 5 height 5
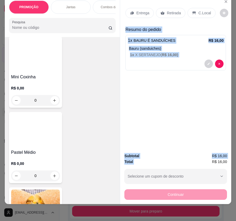
scroll to position [2330, 0]
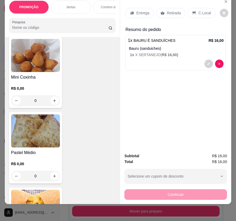
click at [40, 73] on div "Mini Coxinha R$ 0,00 0" at bounding box center [35, 72] width 53 height 71
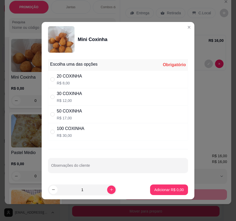
click at [76, 79] on div "20 COXINHA R$ 8,00" at bounding box center [69, 79] width 25 height 13
radio input "true"
click at [165, 191] on p "Adicionar R$ 8,00" at bounding box center [168, 189] width 29 height 5
type input "1"
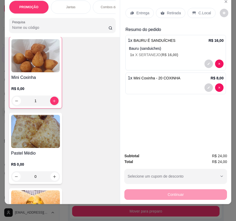
scroll to position [2330, 0]
drag, startPoint x: 123, startPoint y: 26, endPoint x: 223, endPoint y: 159, distance: 165.9
click at [222, 161] on div "Entrega Retirada C.Local Resumo do pedido 1 x BAURU É SANDUÍCHES R$ 16,00 Bauru…" at bounding box center [175, 100] width 111 height 208
click at [227, 158] on div "Subtotal R$ 24,00 Total R$ 24,00 Selecione um cupom de desconto Selecione um cu…" at bounding box center [175, 176] width 111 height 55
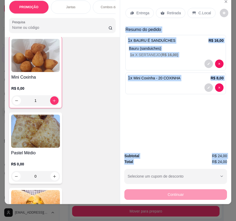
drag, startPoint x: 225, startPoint y: 158, endPoint x: 123, endPoint y: 23, distance: 168.9
click at [123, 23] on div "Entrega Retirada C.Local Resumo do pedido 1 x BAURU É SANDUÍCHES R$ 16,00 Bauru…" at bounding box center [175, 100] width 111 height 208
click at [136, 10] on p "Entrega" at bounding box center [142, 12] width 13 height 5
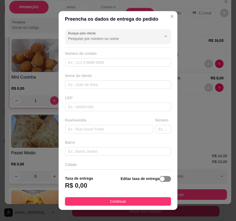
click at [161, 180] on span "button" at bounding box center [165, 179] width 12 height 6
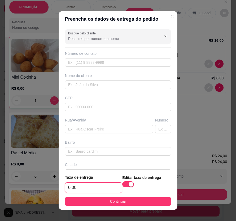
click at [98, 188] on input "0,00" at bounding box center [93, 188] width 57 height 10
type input "3,00"
click at [110, 201] on span "Continuar" at bounding box center [118, 202] width 16 height 6
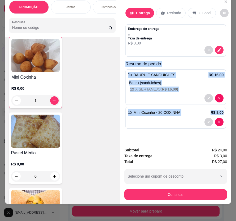
drag, startPoint x: 123, startPoint y: 60, endPoint x: 213, endPoint y: 129, distance: 113.2
click at [214, 134] on div "Entrega Retirada C.Local Endereço de entrega , , Taxa de entrega R$ 3,00 Resumo…" at bounding box center [175, 69] width 111 height 147
click at [218, 48] on icon "decrease-product-quantity" at bounding box center [219, 50] width 4 height 4
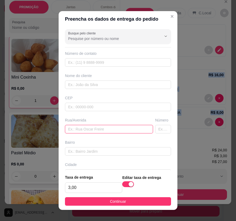
click at [99, 130] on input "text" at bounding box center [109, 129] width 88 height 8
paste input "Quarta travessa [PERSON_NAME] 26 Primeiro andar verde"
type input "Quarta travessa [PERSON_NAME] 26 Primeiro andar verde"
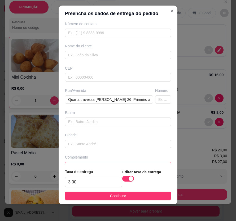
scroll to position [34, 0]
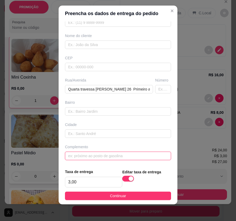
click at [115, 156] on input "text" at bounding box center [118, 156] width 106 height 8
paste input "Próx. A academia MK fit"
type input "Próx. A academia MK fit"
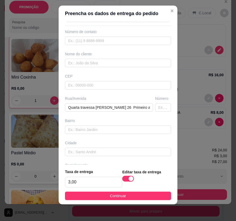
scroll to position [0, 0]
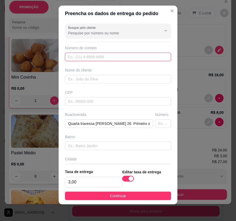
click at [108, 56] on input "text" at bounding box center [118, 57] width 106 height 8
paste input "[PHONE_NUMBER]"
type input "[PHONE_NUMBER]"
click at [151, 193] on button "Continuar" at bounding box center [118, 196] width 106 height 8
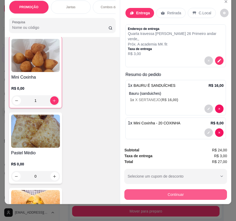
click at [171, 191] on button "Continuar" at bounding box center [175, 194] width 102 height 11
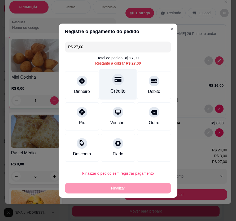
click at [120, 88] on div "Crédito" at bounding box center [117, 91] width 15 height 7
type input "R$ 0,00"
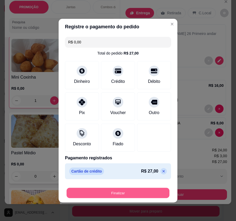
click at [130, 192] on button "Finalizar" at bounding box center [117, 193] width 103 height 10
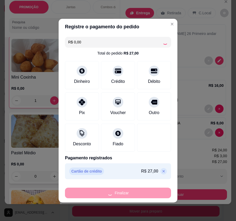
type input "0"
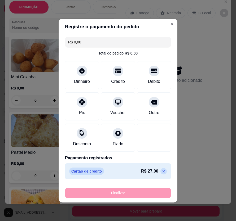
type input "-R$ 27,00"
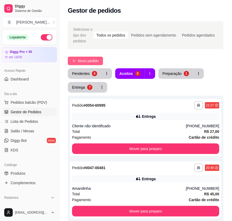
click at [90, 58] on span "Novo pedido" at bounding box center [88, 61] width 21 height 6
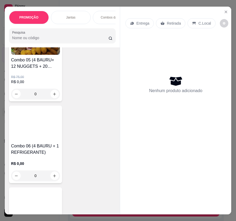
scroll to position [601, 0]
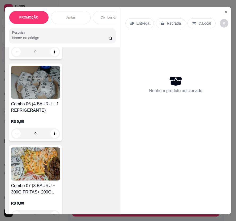
click at [46, 106] on h4 "Combo 06 (4 BAURU + 1 REFRIGERANTE)" at bounding box center [35, 107] width 49 height 13
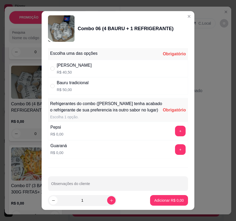
click at [118, 65] on div "Bauru Cheddar R$ 40,50" at bounding box center [118, 68] width 140 height 17
radio input "true"
click at [175, 136] on button "+" at bounding box center [180, 131] width 11 height 11
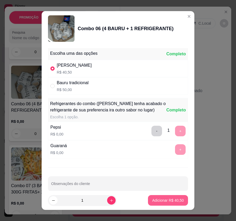
click at [168, 202] on p "Adicionar R$ 40,50" at bounding box center [167, 200] width 31 height 5
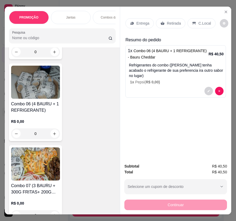
click at [136, 22] on p "Entrega" at bounding box center [142, 23] width 13 height 5
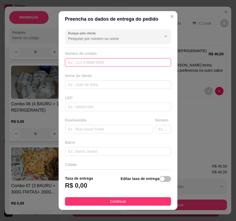
click at [69, 62] on input "text" at bounding box center [118, 62] width 106 height 8
paste input "[PHONE_NUMBER]"
type input "[PHONE_NUMBER]"
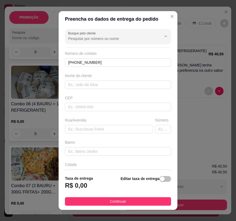
drag, startPoint x: 158, startPoint y: 180, endPoint x: 126, endPoint y: 181, distance: 32.6
click at [160, 180] on div "button" at bounding box center [162, 179] width 5 height 5
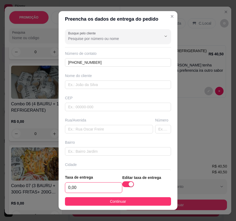
click at [98, 183] on input "0,00" at bounding box center [93, 188] width 57 height 10
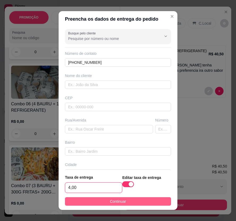
type input "4,00"
click at [130, 201] on button "Continuar" at bounding box center [118, 201] width 106 height 8
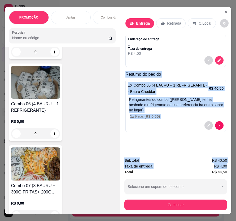
scroll to position [0, 3]
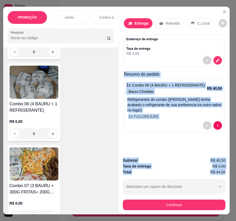
drag, startPoint x: 122, startPoint y: 73, endPoint x: 225, endPoint y: 171, distance: 141.7
click at [225, 171] on div "Entrega Retirada C.Local Endereço de entrega , , Taxa de entrega R$ 4,00 Resumo…" at bounding box center [173, 111] width 111 height 208
click at [215, 58] on icon "decrease-product-quantity" at bounding box center [217, 60] width 4 height 4
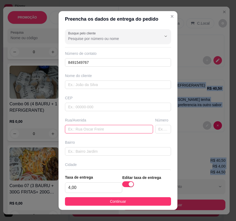
click at [90, 131] on input "text" at bounding box center [109, 129] width 88 height 8
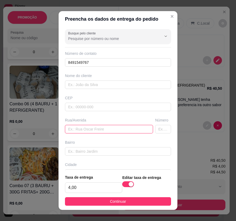
paste input "[STREET_ADDRESS]"
type input "[STREET_ADDRESS]"
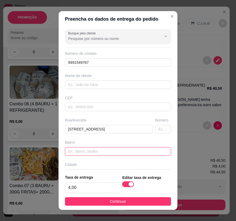
click at [87, 155] on input "text" at bounding box center [118, 151] width 106 height 8
paste input "Nossa senhora da apresentação"
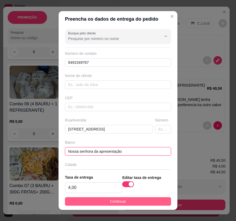
type input "Nossa senhora da apresentação"
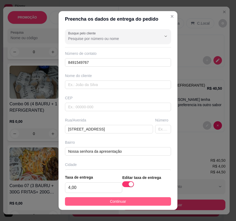
click at [106, 199] on button "Continuar" at bounding box center [118, 201] width 106 height 8
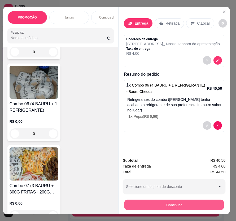
click at [157, 200] on button "Continuar" at bounding box center [173, 205] width 99 height 10
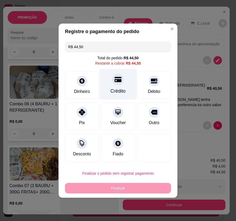
click at [116, 85] on div "Crédito" at bounding box center [117, 84] width 37 height 31
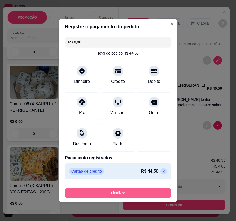
click at [138, 192] on button "Finalizar" at bounding box center [118, 193] width 106 height 11
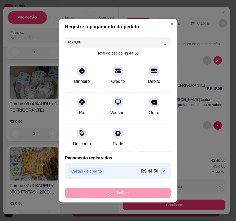
type input "-R$ 44,50"
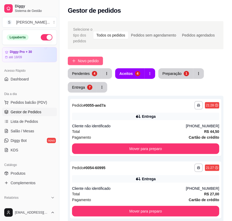
click at [97, 61] on span "Novo pedido" at bounding box center [88, 61] width 21 height 6
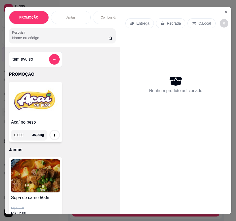
click at [140, 22] on p "Entrega" at bounding box center [142, 23] width 13 height 5
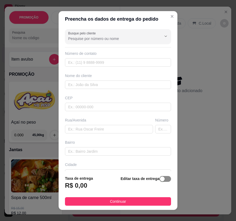
click at [160, 181] on span "button" at bounding box center [165, 179] width 12 height 6
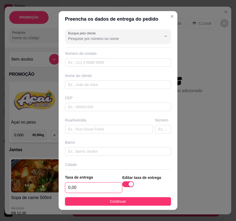
click at [79, 189] on input "0,00" at bounding box center [93, 188] width 57 height 10
type input "3,00"
click at [98, 203] on button "Continuar" at bounding box center [118, 201] width 106 height 8
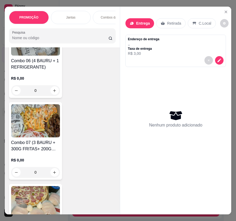
scroll to position [674, 0]
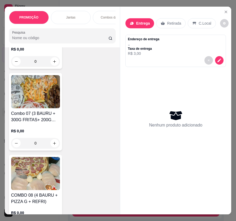
click at [51, 173] on img at bounding box center [35, 173] width 49 height 33
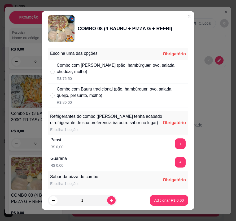
click at [76, 68] on div "Combo com [PERSON_NAME] (pão, hambúrguer. ovo, salada, cheddar, molho)" at bounding box center [121, 68] width 129 height 13
radio input "true"
click at [175, 149] on button "+" at bounding box center [180, 143] width 11 height 11
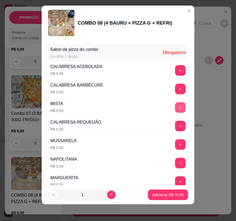
scroll to position [122, 0]
click at [175, 74] on button "+" at bounding box center [180, 70] width 11 height 11
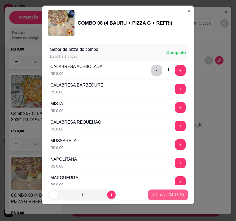
click at [169, 195] on p "Adicionar R$ 76,50" at bounding box center [167, 194] width 31 height 5
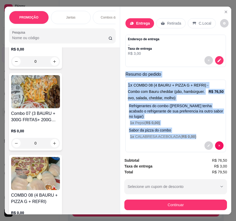
scroll to position [6, 0]
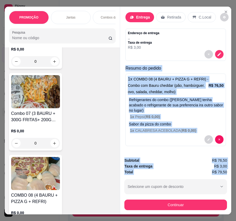
drag, startPoint x: 123, startPoint y: 74, endPoint x: 224, endPoint y: 169, distance: 138.2
click at [225, 171] on div "Entrega Retirada C.Local Endereço de entrega , , Taxa de entrega R$ 3,00 Resumo…" at bounding box center [175, 111] width 111 height 208
click at [207, 138] on icon "decrease-product-quantity" at bounding box center [208, 139] width 2 height 2
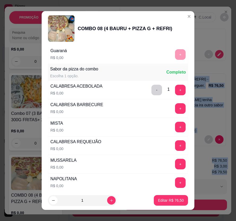
scroll to position [96, 0]
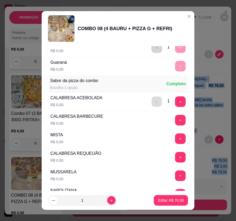
click at [151, 99] on button "-" at bounding box center [156, 101] width 10 height 10
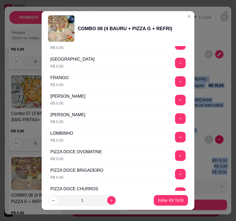
scroll to position [265, 0]
click at [175, 138] on button "+" at bounding box center [180, 137] width 10 height 10
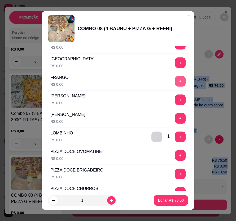
click at [175, 82] on button "+" at bounding box center [180, 81] width 11 height 11
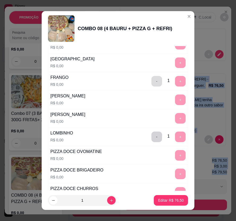
click at [151, 81] on button "-" at bounding box center [156, 81] width 11 height 11
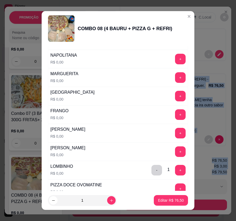
scroll to position [242, 0]
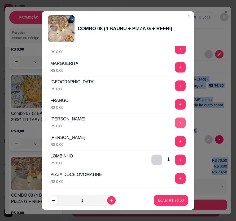
click at [175, 121] on button "+" at bounding box center [180, 123] width 11 height 11
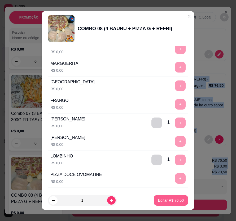
click at [165, 201] on p "Editar R$ 76,50" at bounding box center [171, 200] width 26 height 5
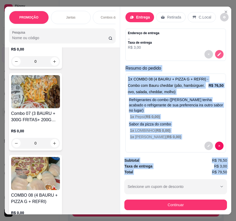
click at [217, 52] on icon "decrease-product-quantity" at bounding box center [219, 54] width 4 height 4
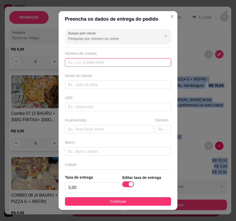
click at [80, 61] on input "text" at bounding box center [118, 62] width 106 height 8
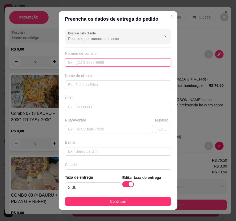
paste input "[PHONE_NUMBER]"
type input "[PHONE_NUMBER]"
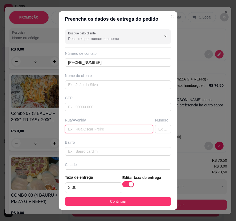
click at [74, 128] on input "text" at bounding box center [109, 129] width 88 height 8
click at [93, 129] on input "text" at bounding box center [109, 129] width 88 height 8
paste input "Tv. [GEOGRAPHIC_DATA]"
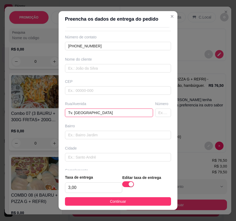
scroll to position [34, 0]
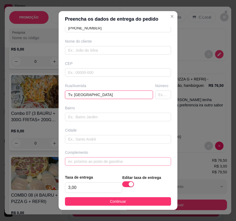
type input "Tv. [GEOGRAPHIC_DATA]"
click at [83, 162] on input "text" at bounding box center [118, 161] width 106 height 8
type input "tem localização"
drag, startPoint x: 102, startPoint y: 98, endPoint x: 43, endPoint y: 101, distance: 59.1
click at [43, 101] on div "Preencha os dados de entrega do pedido Busque pelo cliente Número de contato [P…" at bounding box center [118, 110] width 236 height 221
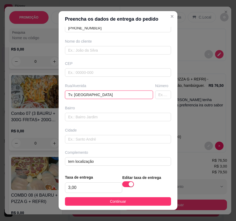
paste input "travessa [PERSON_NAME] número 06"
type input "travessa [PERSON_NAME] número 06"
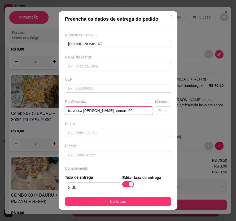
scroll to position [11, 0]
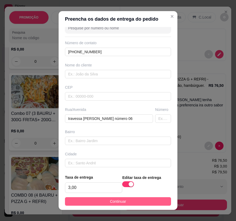
click at [143, 202] on button "Continuar" at bounding box center [118, 201] width 106 height 8
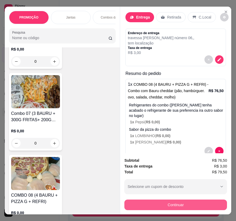
click at [176, 204] on button "Continuar" at bounding box center [175, 205] width 102 height 11
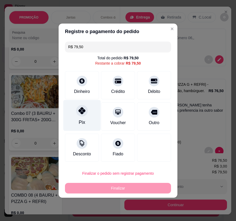
click at [84, 116] on div at bounding box center [82, 111] width 12 height 12
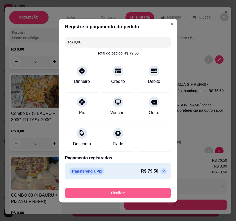
click at [128, 193] on button "Finalizar" at bounding box center [118, 193] width 106 height 11
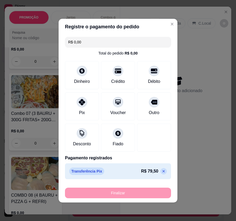
type input "-R$ 79,50"
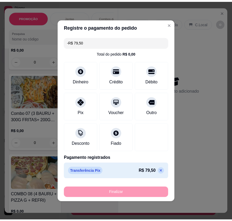
scroll to position [0, 0]
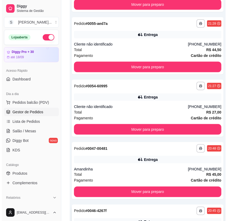
scroll to position [214, 0]
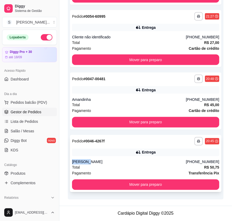
click at [165, 156] on div "**********" at bounding box center [145, 163] width 151 height 57
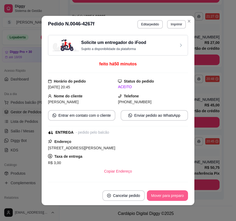
click at [177, 197] on button "Mover para preparo" at bounding box center [167, 195] width 41 height 11
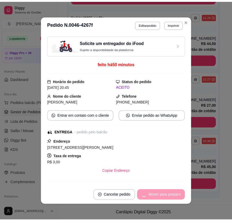
scroll to position [151, 0]
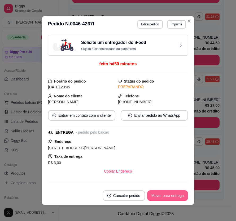
click at [178, 197] on button "Mover para entrega" at bounding box center [167, 195] width 41 height 11
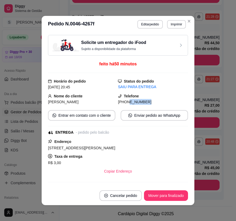
drag, startPoint x: 121, startPoint y: 102, endPoint x: 151, endPoint y: 103, distance: 29.4
click at [151, 103] on div "[PHONE_NUMBER]" at bounding box center [153, 102] width 70 height 6
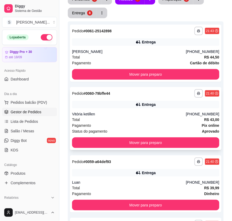
scroll to position [0, 0]
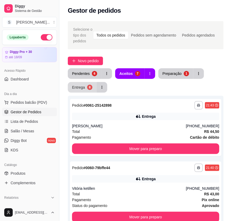
click at [88, 89] on div "8" at bounding box center [89, 87] width 5 height 5
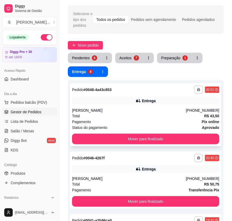
scroll to position [24, 0]
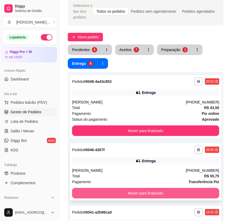
click at [179, 193] on button "Mover para finalizado" at bounding box center [145, 193] width 147 height 11
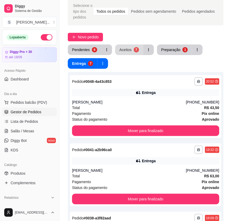
click at [131, 50] on button "Aceitos 7" at bounding box center [129, 49] width 28 height 11
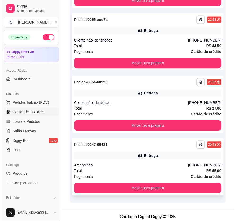
scroll to position [344, 0]
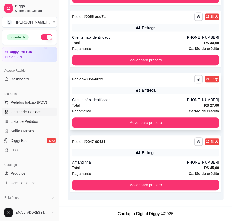
click at [138, 92] on icon at bounding box center [138, 90] width 5 height 5
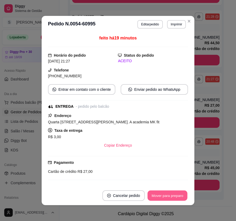
click at [165, 197] on button "Mover para preparo" at bounding box center [167, 196] width 40 height 10
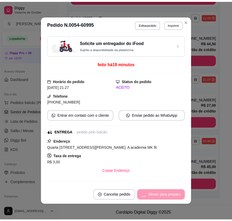
scroll to position [282, 0]
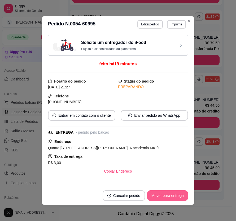
click at [166, 197] on button "Mover para entrega" at bounding box center [167, 195] width 41 height 11
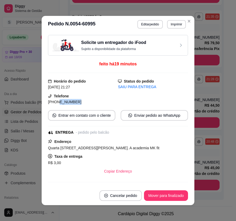
drag, startPoint x: 53, startPoint y: 102, endPoint x: 82, endPoint y: 99, distance: 28.8
click at [78, 101] on div "[PHONE_NUMBER]" at bounding box center [83, 102] width 70 height 6
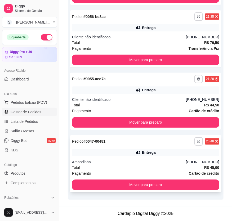
click at [152, 144] on div "**********" at bounding box center [145, 141] width 147 height 8
click at [24, 131] on span "Salão / Mesas" at bounding box center [23, 130] width 24 height 5
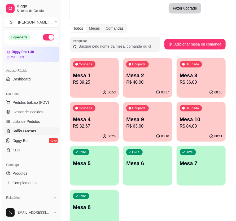
scroll to position [48, 0]
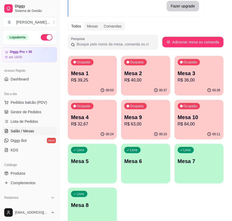
click at [104, 120] on p "Mesa 4" at bounding box center [92, 117] width 43 height 7
click at [156, 126] on p "R$ 63,00" at bounding box center [145, 124] width 43 height 6
click at [204, 129] on div "00:12" at bounding box center [199, 134] width 48 height 10
click at [91, 79] on p "R$ 39,25" at bounding box center [92, 80] width 43 height 6
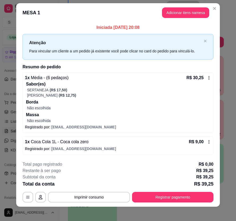
scroll to position [8, 0]
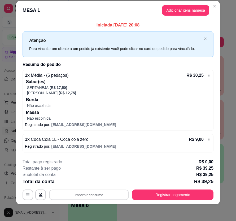
click at [103, 192] on button "Imprimir consumo" at bounding box center [88, 195] width 79 height 10
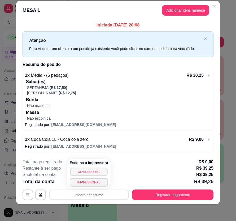
click at [93, 171] on button "IMPRESSORA 2" at bounding box center [88, 172] width 37 height 8
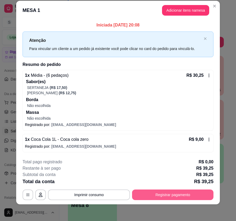
click at [149, 192] on button "Registrar pagamento" at bounding box center [172, 195] width 81 height 11
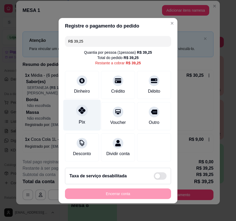
click at [87, 119] on div "Pix" at bounding box center [81, 115] width 37 height 31
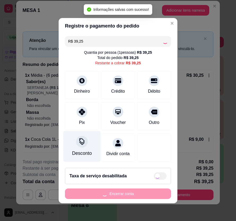
type input "R$ 0,00"
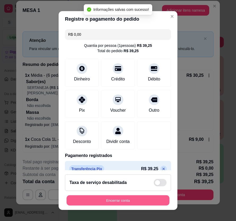
click at [139, 202] on button "Encerrar conta" at bounding box center [117, 200] width 103 height 10
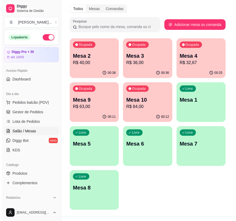
scroll to position [72, 0]
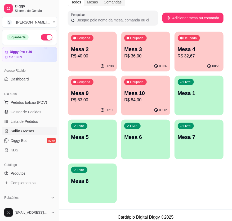
click at [185, 191] on div "Ocupada Mesa 2 R$ 40,00 00:38 Ocupada Mesa 3 R$ 36,00 00:36 Ocupada Mesa 4 R$ 3…" at bounding box center [146, 118] width 156 height 172
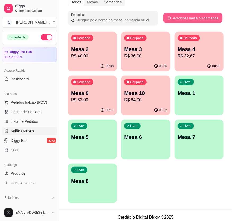
click at [190, 16] on button "Adicionar mesa ou comanda" at bounding box center [192, 18] width 59 height 10
select select "TABLE"
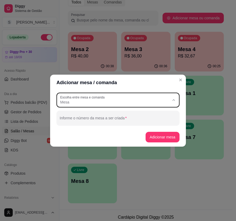
click at [169, 102] on span "Mesa" at bounding box center [114, 102] width 109 height 5
click at [171, 124] on li "Comanda" at bounding box center [118, 123] width 114 height 8
type input "CARD"
select select "CARD"
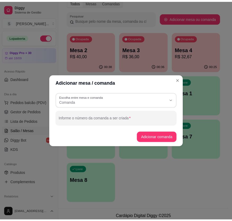
scroll to position [5, 0]
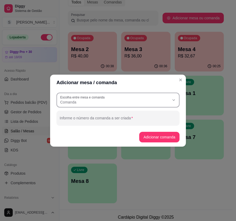
click at [171, 101] on button "Escolha entre mesa e comanda Comanda" at bounding box center [117, 100] width 123 height 15
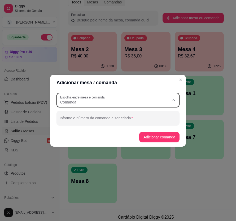
click at [167, 112] on span "Mesa" at bounding box center [115, 114] width 105 height 5
type input "TABLE"
select select "TABLE"
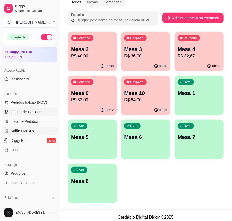
click at [32, 115] on link "Gestor de Pedidos" at bounding box center [29, 112] width 55 height 8
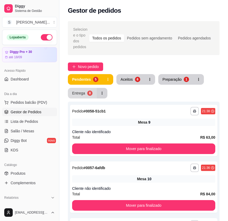
click at [77, 91] on div "Entrega" at bounding box center [78, 93] width 13 height 5
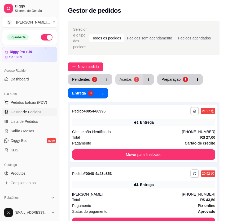
click at [131, 74] on button "Aceitos 6" at bounding box center [129, 79] width 28 height 11
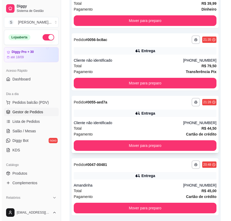
scroll to position [282, 0]
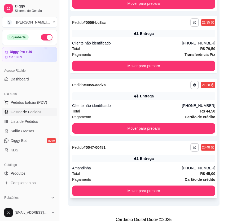
click at [180, 157] on div "**********" at bounding box center [143, 169] width 147 height 57
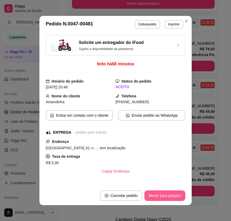
click at [172, 195] on button "Mover para preparo" at bounding box center [165, 195] width 41 height 11
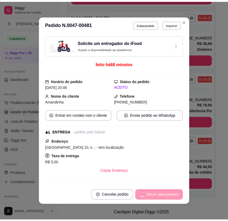
scroll to position [220, 0]
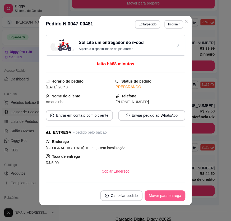
click at [173, 196] on button "Mover para entrega" at bounding box center [165, 195] width 41 height 11
click at [174, 199] on button "Mover para finalizado" at bounding box center [164, 195] width 44 height 11
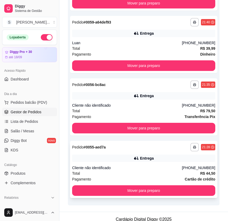
click at [125, 147] on div "**********" at bounding box center [143, 169] width 147 height 57
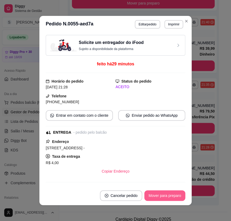
click at [159, 196] on button "Mover para preparo" at bounding box center [165, 195] width 41 height 11
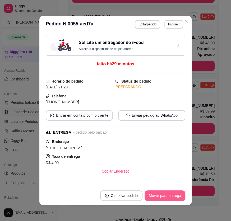
click at [159, 196] on button "Mover para entrega" at bounding box center [165, 195] width 41 height 11
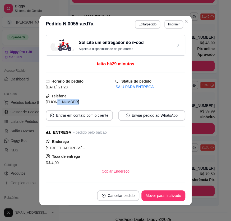
drag, startPoint x: 51, startPoint y: 102, endPoint x: 75, endPoint y: 105, distance: 23.9
click at [75, 105] on div "[PHONE_NUMBER]" at bounding box center [81, 102] width 70 height 6
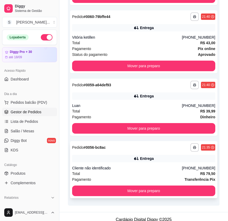
click at [160, 158] on div "**********" at bounding box center [143, 169] width 147 height 57
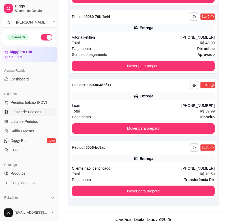
click at [164, 198] on button "Mover para preparo" at bounding box center [165, 195] width 41 height 11
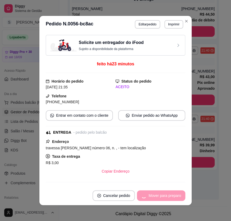
scroll to position [117, 0]
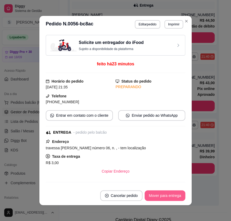
click at [165, 199] on button "Mover para entrega" at bounding box center [165, 195] width 41 height 11
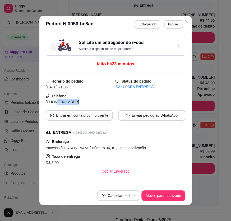
drag, startPoint x: 71, startPoint y: 103, endPoint x: 51, endPoint y: 103, distance: 19.9
click at [51, 103] on div "[PHONE_NUMBER]" at bounding box center [81, 102] width 70 height 6
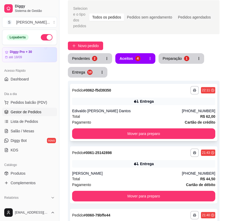
scroll to position [0, 0]
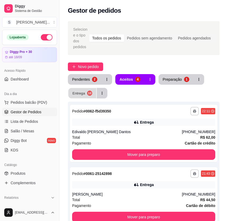
click at [76, 90] on button "Entrega 10" at bounding box center [82, 93] width 28 height 10
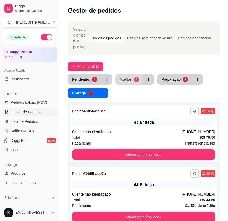
click at [128, 77] on div "Aceitos" at bounding box center [125, 79] width 12 height 5
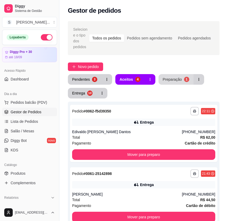
click at [181, 77] on button "Preparação 1" at bounding box center [175, 79] width 35 height 11
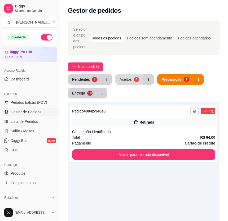
click at [130, 74] on button "Aceitos 4" at bounding box center [129, 79] width 28 height 11
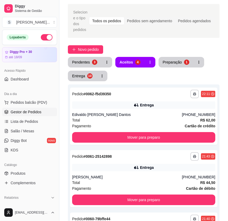
scroll to position [13, 0]
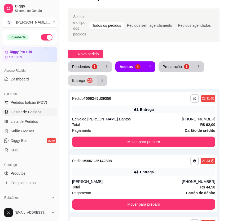
click at [79, 77] on button "Entrega 10" at bounding box center [82, 80] width 29 height 11
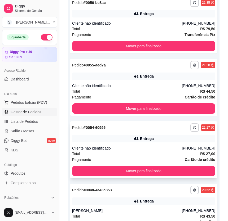
scroll to position [109, 0]
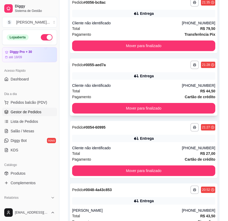
click at [190, 76] on div "**********" at bounding box center [143, 86] width 147 height 57
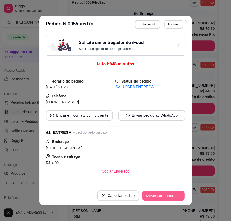
click at [169, 199] on button "Mover para finalizado" at bounding box center [163, 196] width 43 height 10
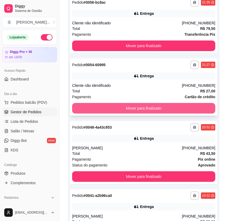
click at [169, 103] on button "Mover para finalizado" at bounding box center [143, 108] width 143 height 11
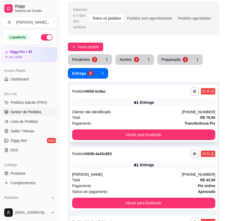
scroll to position [0, 0]
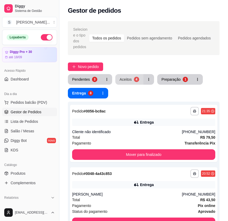
click at [130, 74] on button "Aceitos 4" at bounding box center [129, 79] width 28 height 11
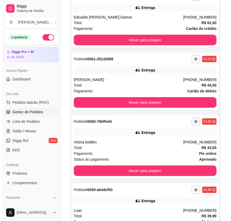
scroll to position [157, 0]
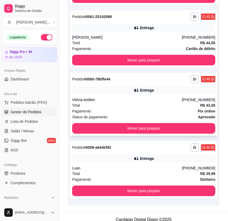
click at [168, 97] on div "**********" at bounding box center [143, 104] width 147 height 63
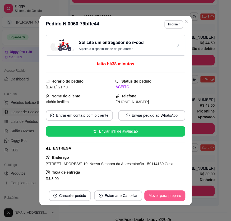
click at [172, 195] on button "Mover para preparo" at bounding box center [165, 195] width 41 height 11
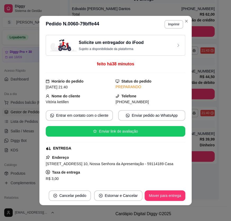
scroll to position [117, 0]
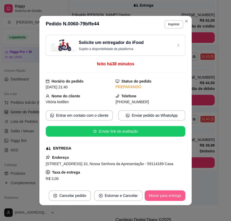
click at [174, 199] on button "Mover para entrega" at bounding box center [165, 195] width 41 height 11
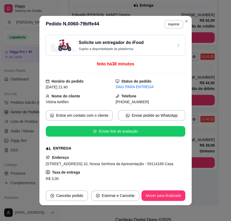
drag, startPoint x: 122, startPoint y: 103, endPoint x: 161, endPoint y: 103, distance: 39.7
click at [161, 103] on div "[PHONE_NUMBER]" at bounding box center [151, 102] width 70 height 6
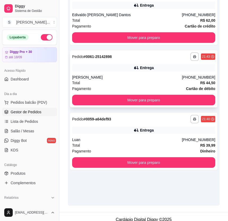
click at [132, 80] on div "Total R$ 44,50" at bounding box center [143, 83] width 143 height 6
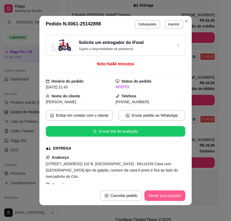
click at [176, 197] on button "Mover para preparo" at bounding box center [165, 195] width 41 height 11
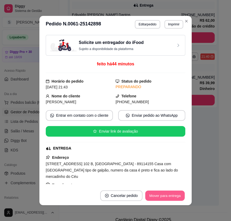
click at [176, 197] on button "Mover para entrega" at bounding box center [165, 196] width 40 height 10
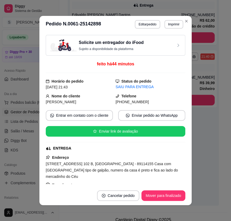
drag, startPoint x: 122, startPoint y: 102, endPoint x: 148, endPoint y: 103, distance: 26.3
click at [148, 103] on div "[PHONE_NUMBER]" at bounding box center [151, 102] width 70 height 6
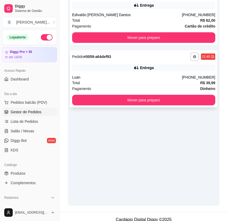
click at [161, 65] on div "**********" at bounding box center [143, 78] width 147 height 57
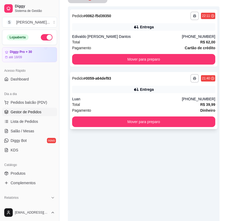
scroll to position [69, 0]
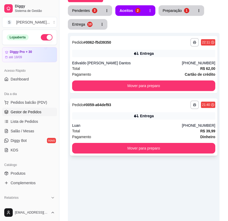
click at [152, 123] on div "Luan" at bounding box center [127, 125] width 110 height 5
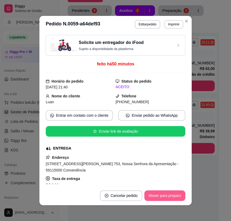
click at [177, 194] on button "Mover para preparo" at bounding box center [165, 195] width 41 height 11
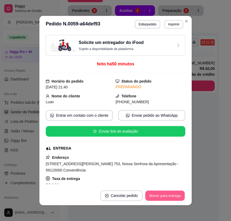
click at [177, 194] on button "Mover para entrega" at bounding box center [165, 196] width 40 height 10
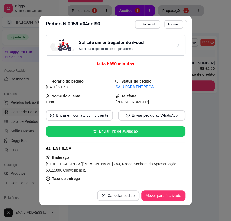
drag, startPoint x: 122, startPoint y: 103, endPoint x: 145, endPoint y: 103, distance: 23.0
click at [145, 103] on div "[PHONE_NUMBER]" at bounding box center [151, 102] width 70 height 6
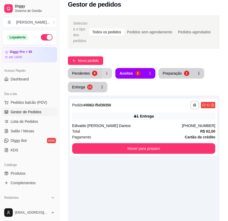
scroll to position [0, 0]
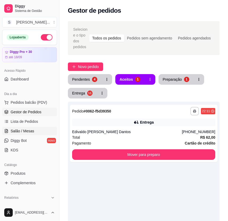
click at [34, 131] on link "Salão / Mesas" at bounding box center [29, 131] width 55 height 8
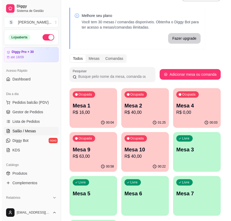
scroll to position [24, 0]
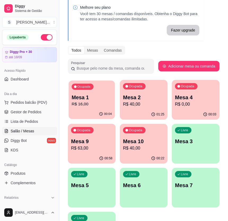
click at [98, 94] on p "Mesa 1" at bounding box center [91, 97] width 40 height 7
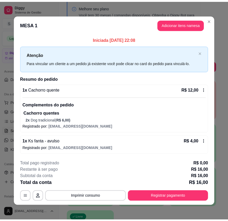
scroll to position [2, 0]
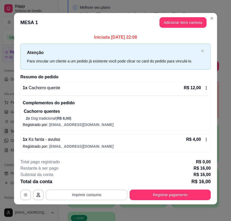
click at [106, 195] on button "Imprimir consumo" at bounding box center [87, 195] width 82 height 11
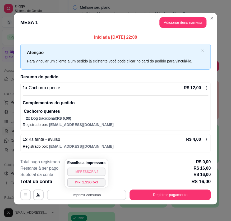
click at [98, 172] on button "IMPRESSORA 2" at bounding box center [86, 172] width 38 height 8
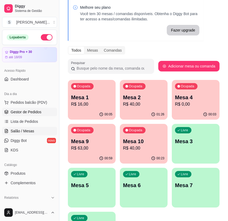
click at [31, 113] on span "Gestor de Pedidos" at bounding box center [26, 111] width 31 height 5
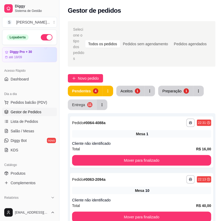
click at [81, 102] on div "Entrega" at bounding box center [78, 104] width 13 height 5
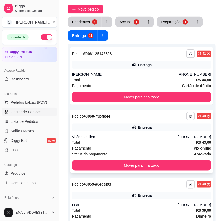
scroll to position [72, 0]
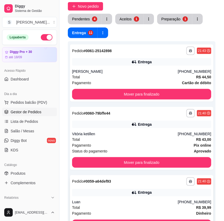
click at [172, 189] on div "Entrega" at bounding box center [141, 192] width 139 height 7
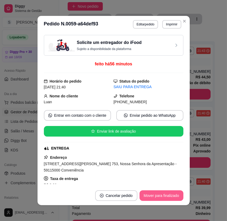
click at [168, 196] on button "Mover para finalizado" at bounding box center [162, 195] width 44 height 11
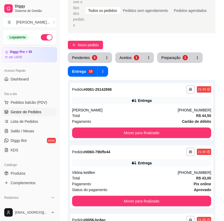
scroll to position [0, 0]
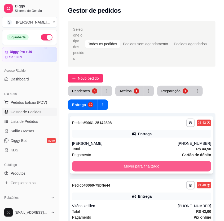
click at [199, 161] on button "Mover para finalizado" at bounding box center [141, 166] width 139 height 11
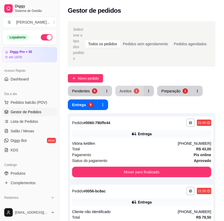
click at [130, 88] on div "Aceitos" at bounding box center [125, 90] width 12 height 5
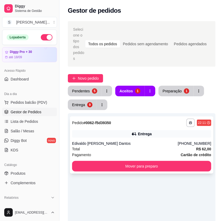
click at [161, 141] on div "Edivaldo [PERSON_NAME] Dantos" at bounding box center [125, 143] width 106 height 5
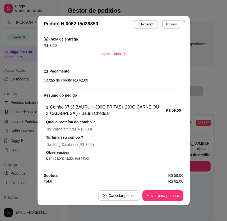
scroll to position [1, 0]
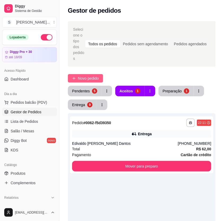
click at [87, 75] on span "Novo pedido" at bounding box center [88, 78] width 21 height 6
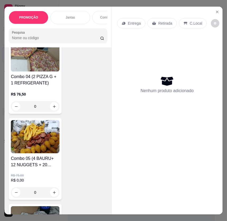
scroll to position [553, 0]
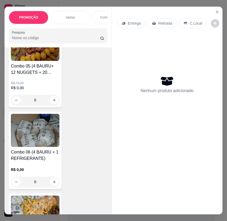
click at [30, 143] on img at bounding box center [35, 130] width 49 height 33
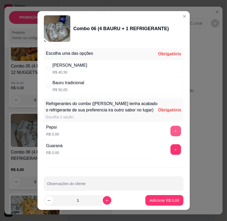
click at [171, 136] on button "+" at bounding box center [176, 131] width 11 height 11
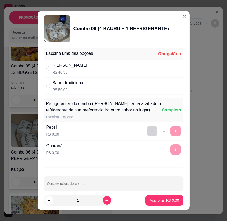
drag, startPoint x: 125, startPoint y: 69, endPoint x: 132, endPoint y: 91, distance: 22.2
click at [126, 69] on div "Bauru Cheddar R$ 40,50" at bounding box center [114, 68] width 140 height 17
radio input "true"
click at [159, 200] on p "Adicionar R$ 40,50" at bounding box center [163, 200] width 31 height 5
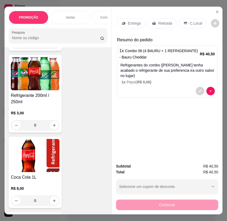
scroll to position [3393, 0]
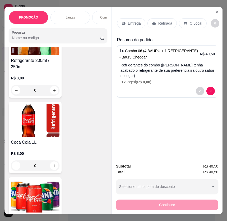
click at [37, 146] on div "R$ 8,00 0" at bounding box center [35, 158] width 49 height 25
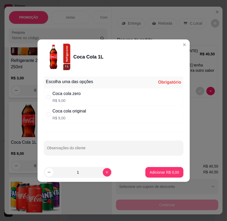
click at [90, 96] on div "Coca cola zero R$ 9,00" at bounding box center [114, 96] width 140 height 17
radio input "true"
click at [167, 173] on p "Adicionar R$ 9,00" at bounding box center [164, 172] width 29 height 5
type input "1"
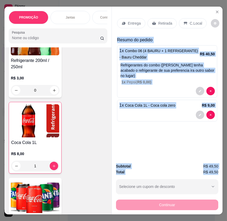
drag, startPoint x: 115, startPoint y: 39, endPoint x: 219, endPoint y: 168, distance: 166.1
click at [219, 168] on div "Entrega Retirada C.Local Resumo do pedido 1 x Combo 06 (4 BAURU + 1 REFRIGERANT…" at bounding box center [167, 111] width 111 height 208
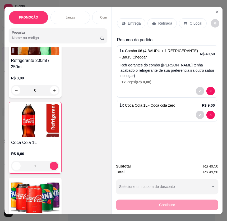
click at [156, 21] on div "Retirada" at bounding box center [162, 23] width 29 height 10
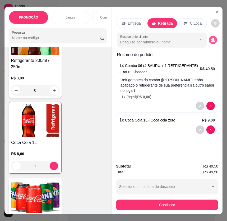
click at [214, 39] on button "decrease-product-quantity" at bounding box center [213, 40] width 8 height 8
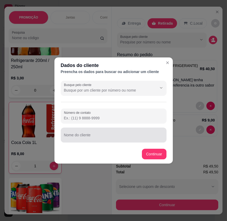
click at [96, 135] on input "Nome do cliente" at bounding box center [114, 136] width 100 height 5
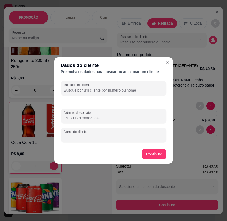
paste input "[PERSON_NAME]"
type input "[PERSON_NAME]"
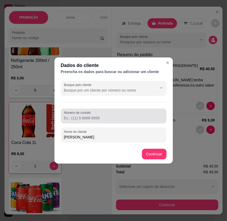
click at [79, 119] on input "Número de contato" at bounding box center [114, 117] width 100 height 5
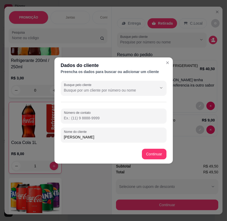
paste input "[PHONE_NUMBER]"
type input "[PHONE_NUMBER]"
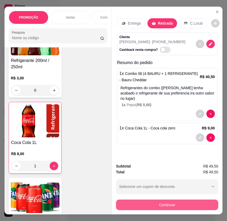
click at [171, 205] on button "Continuar" at bounding box center [167, 205] width 102 height 11
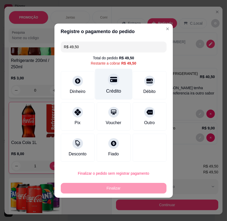
click at [111, 84] on div at bounding box center [114, 80] width 12 height 12
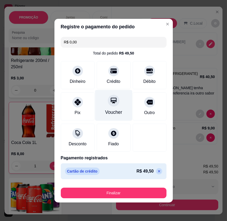
type input "R$ 0,00"
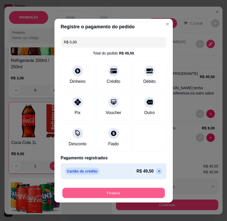
click at [119, 194] on button "Finalizar" at bounding box center [113, 193] width 103 height 10
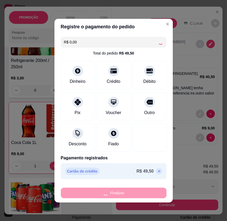
type input "0"
type input "-R$ 49,50"
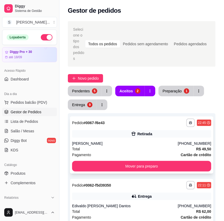
click at [142, 117] on div "**********" at bounding box center [141, 144] width 143 height 57
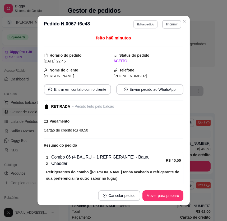
click at [143, 24] on button "Editar pedido" at bounding box center [145, 24] width 25 height 8
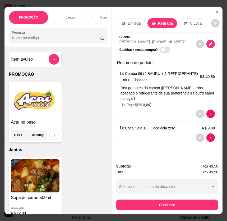
click at [133, 21] on p "Entrega" at bounding box center [134, 23] width 13 height 5
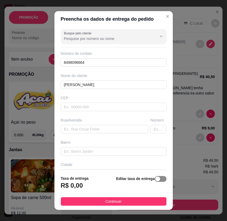
click at [156, 179] on div "button" at bounding box center [158, 179] width 5 height 5
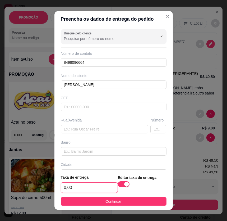
click at [73, 190] on input "0,00" at bounding box center [89, 188] width 57 height 10
type input "3,00"
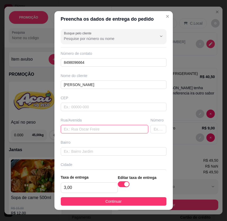
click at [98, 132] on input "text" at bounding box center [105, 129] width 88 height 8
paste input "R. Ipiranga, 53"
type input "R. Ipiranga, 527"
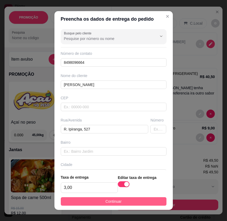
click at [118, 199] on span "Continuar" at bounding box center [114, 202] width 16 height 6
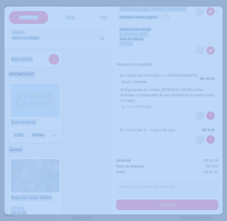
scroll to position [0, 3]
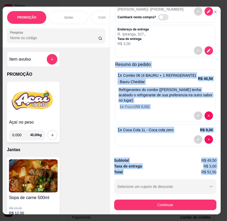
drag, startPoint x: 116, startPoint y: 62, endPoint x: 212, endPoint y: 172, distance: 145.5
click at [215, 172] on div "Entrega Retirada C.Local Cliente [PERSON_NAME] - [PHONE_NUMBER] Cashback nesta …" at bounding box center [165, 111] width 111 height 208
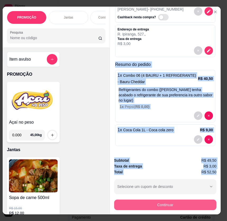
click at [157, 203] on button "Continuar" at bounding box center [165, 205] width 102 height 11
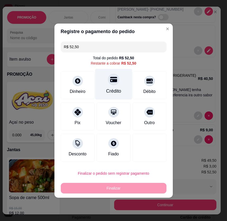
click at [119, 86] on div "Crédito" at bounding box center [113, 84] width 37 height 31
type input "R$ 0,00"
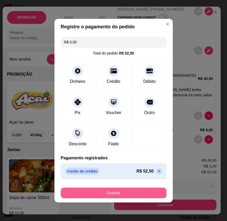
click at [133, 195] on button "Finalizar" at bounding box center [114, 193] width 106 height 11
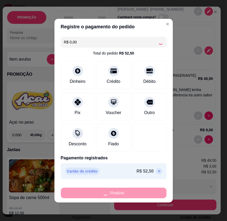
type input "0"
type input "-R$ 52,50"
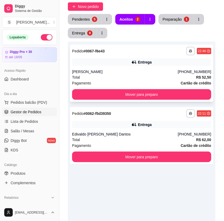
scroll to position [72, 0]
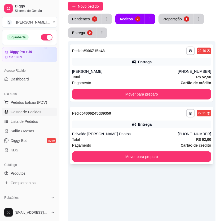
click at [188, 121] on div "Entrega" at bounding box center [141, 124] width 139 height 7
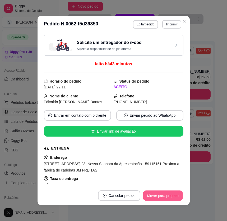
click at [171, 195] on button "Mover para preparo" at bounding box center [163, 196] width 40 height 10
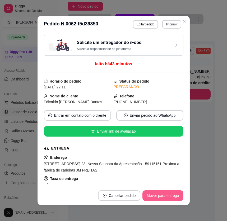
click at [182, 200] on footer "Cancelar pedido Mover para entrega" at bounding box center [114, 195] width 152 height 19
click at [177, 197] on button "Mover para entrega" at bounding box center [163, 195] width 41 height 11
click at [176, 197] on button "Mover para finalizado" at bounding box center [162, 195] width 44 height 11
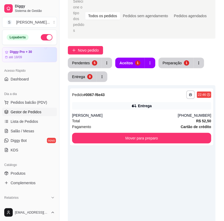
scroll to position [24, 0]
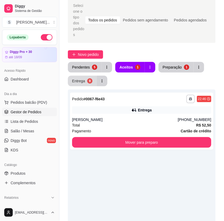
click at [76, 78] on div "Entrega" at bounding box center [78, 80] width 13 height 5
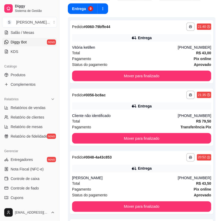
scroll to position [63, 0]
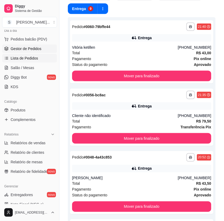
click at [31, 60] on span "Lista de Pedidos" at bounding box center [25, 58] width 28 height 5
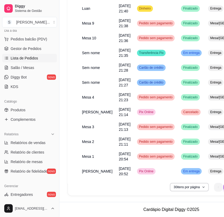
scroll to position [0, 37]
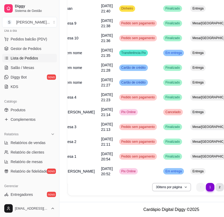
click at [220, 186] on li "2" at bounding box center [219, 187] width 8 height 8
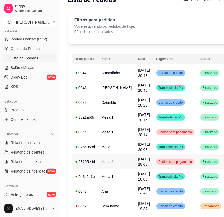
scroll to position [11, 0]
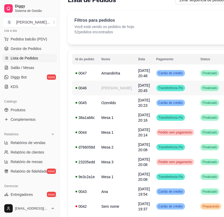
click at [94, 89] on div "0046" at bounding box center [85, 87] width 20 height 5
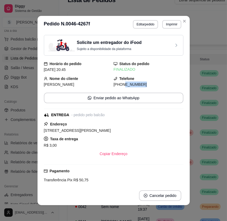
drag, startPoint x: 118, startPoint y: 85, endPoint x: 152, endPoint y: 87, distance: 34.5
click at [152, 87] on div "[PHONE_NUMBER]" at bounding box center [149, 85] width 70 height 6
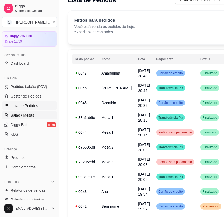
scroll to position [15, 0]
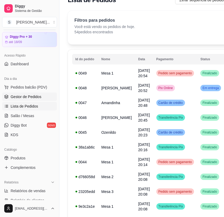
click at [35, 96] on span "Gestor de Pedidos" at bounding box center [26, 96] width 31 height 5
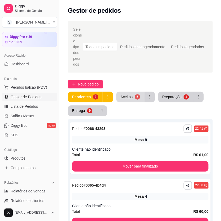
click at [124, 94] on div "Aceitos" at bounding box center [126, 96] width 12 height 5
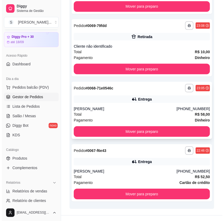
scroll to position [231, 0]
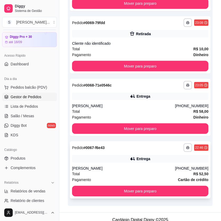
click at [150, 156] on div "Entrega" at bounding box center [143, 158] width 14 height 5
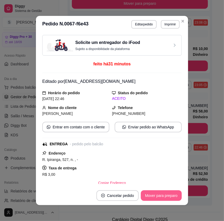
click at [163, 197] on button "Mover para preparo" at bounding box center [161, 195] width 41 height 11
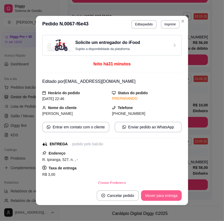
scroll to position [169, 0]
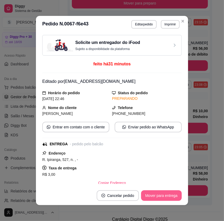
click at [169, 197] on button "Mover para entrega" at bounding box center [161, 195] width 41 height 11
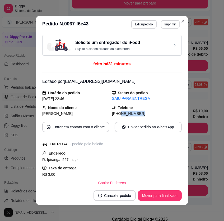
drag, startPoint x: 115, startPoint y: 113, endPoint x: 146, endPoint y: 113, distance: 30.7
click at [147, 115] on div "[PHONE_NUMBER]" at bounding box center [147, 114] width 70 height 6
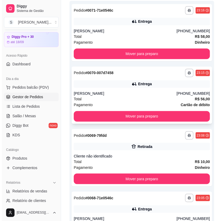
scroll to position [144, 0]
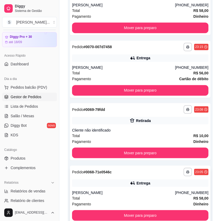
click at [154, 195] on div "Total R$ 58,00" at bounding box center [140, 198] width 136 height 6
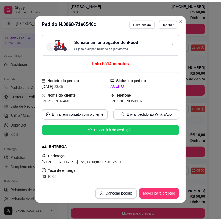
scroll to position [0, 0]
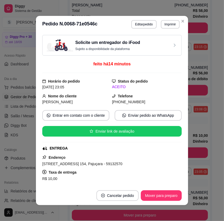
drag, startPoint x: 118, startPoint y: 102, endPoint x: 148, endPoint y: 100, distance: 29.5
click at [148, 100] on div "[PHONE_NUMBER]" at bounding box center [147, 102] width 70 height 6
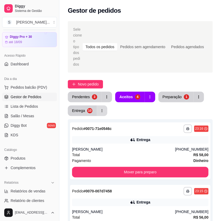
click at [91, 107] on button "Entrega 10" at bounding box center [82, 110] width 29 height 11
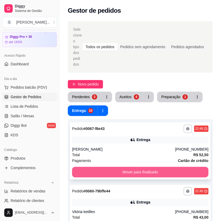
click at [175, 167] on button "Mover para finalizado" at bounding box center [140, 172] width 136 height 11
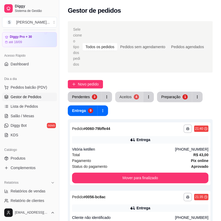
click at [134, 92] on button "Aceitos 4" at bounding box center [129, 97] width 28 height 11
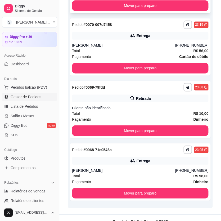
scroll to position [169, 0]
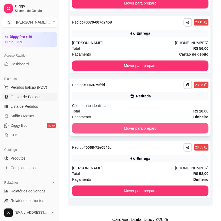
click at [140, 124] on button "Mover para preparo" at bounding box center [140, 128] width 136 height 11
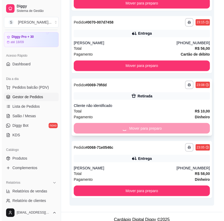
scroll to position [135, 0]
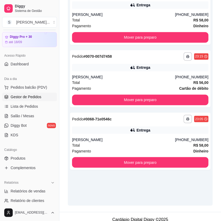
click at [140, 127] on div "Entrega" at bounding box center [143, 129] width 14 height 5
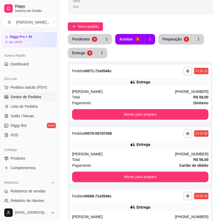
scroll to position [51, 0]
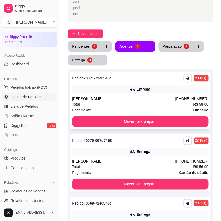
click at [161, 101] on div "Total R$ 58,00" at bounding box center [140, 104] width 136 height 6
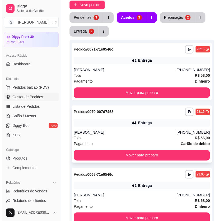
scroll to position [75, 0]
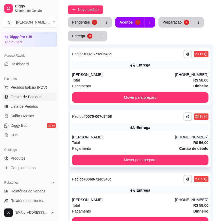
click at [138, 115] on div "**********" at bounding box center [140, 138] width 141 height 57
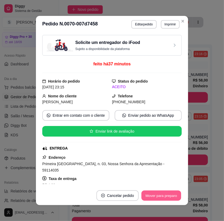
click at [157, 193] on button "Mover para preparo" at bounding box center [162, 196] width 40 height 10
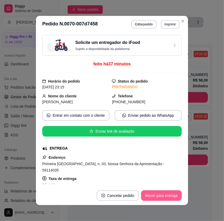
click at [157, 193] on button "Mover para entrega" at bounding box center [161, 195] width 41 height 11
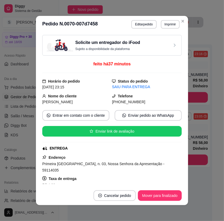
drag, startPoint x: 119, startPoint y: 102, endPoint x: 142, endPoint y: 102, distance: 22.8
click at [141, 102] on div "[PHONE_NUMBER]" at bounding box center [147, 102] width 70 height 6
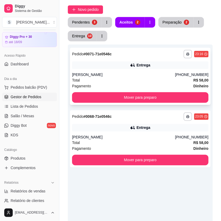
click at [159, 72] on div "[PERSON_NAME]" at bounding box center [123, 74] width 103 height 5
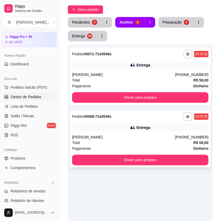
click at [197, 134] on div "[PHONE_NUMBER]" at bounding box center [191, 136] width 33 height 5
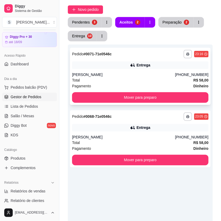
click at [188, 77] on div "Total R$ 58,00" at bounding box center [140, 80] width 136 height 6
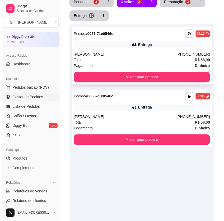
scroll to position [87, 0]
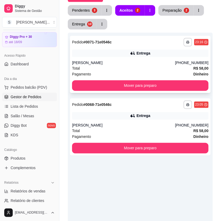
click at [118, 51] on div "**********" at bounding box center [140, 64] width 141 height 57
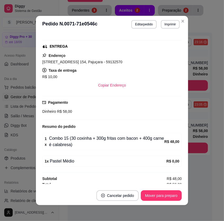
scroll to position [105, 0]
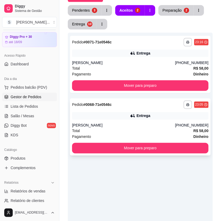
click at [169, 106] on div "**********" at bounding box center [140, 126] width 141 height 57
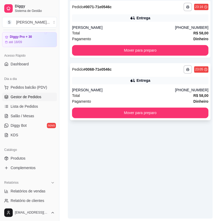
scroll to position [111, 0]
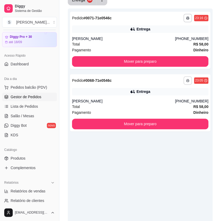
click at [186, 63] on div "**********" at bounding box center [140, 118] width 145 height 221
click at [177, 81] on div "**********" at bounding box center [140, 102] width 141 height 57
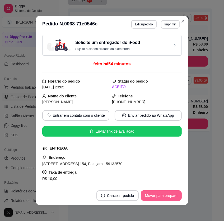
click at [174, 197] on button "Mover para preparo" at bounding box center [161, 195] width 41 height 11
click at [174, 195] on button "Mover para entrega" at bounding box center [161, 195] width 41 height 11
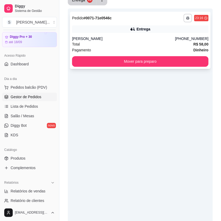
click at [159, 36] on div "[PERSON_NAME]" at bounding box center [123, 38] width 103 height 5
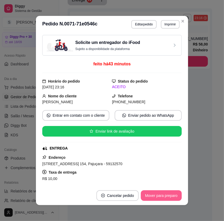
click at [170, 195] on button "Mover para preparo" at bounding box center [161, 195] width 41 height 11
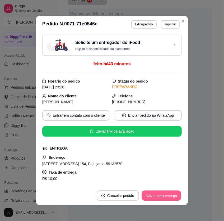
click at [170, 195] on button "Mover para entrega" at bounding box center [162, 196] width 40 height 10
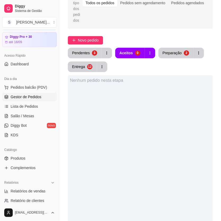
scroll to position [0, 0]
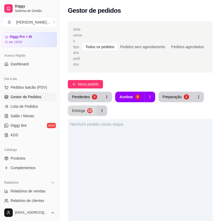
click at [90, 108] on div "12" at bounding box center [89, 110] width 5 height 5
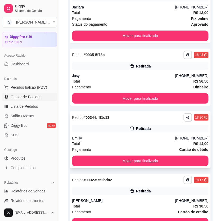
scroll to position [697, 0]
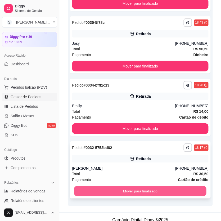
click at [170, 186] on button "Mover para finalizado" at bounding box center [140, 191] width 132 height 10
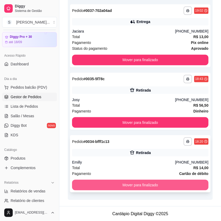
scroll to position [635, 0]
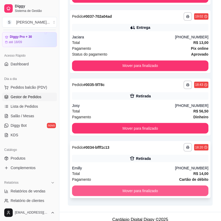
click at [168, 185] on button "Mover para finalizado" at bounding box center [140, 190] width 136 height 11
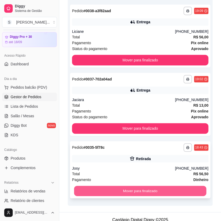
click at [168, 186] on button "Mover para finalizado" at bounding box center [140, 191] width 132 height 10
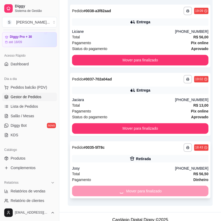
scroll to position [510, 0]
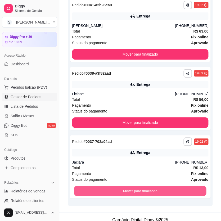
click at [168, 186] on button "Mover para finalizado" at bounding box center [140, 191] width 132 height 10
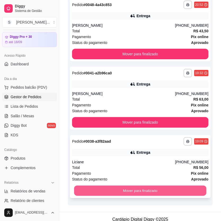
click at [166, 186] on button "Mover para finalizado" at bounding box center [140, 191] width 132 height 10
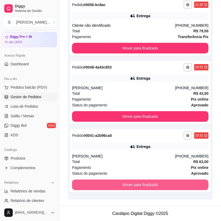
scroll to position [373, 0]
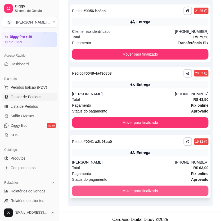
click at [165, 186] on button "Mover para finalizado" at bounding box center [140, 191] width 136 height 11
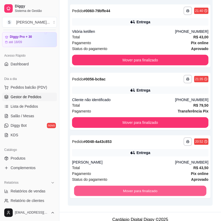
click at [165, 186] on button "Mover para finalizado" at bounding box center [140, 191] width 132 height 10
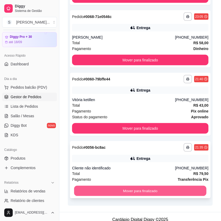
click at [165, 186] on button "Mover para finalizado" at bounding box center [140, 191] width 132 height 10
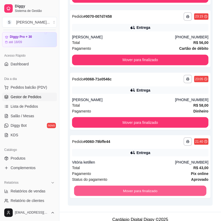
click at [165, 186] on button "Mover para finalizado" at bounding box center [140, 191] width 132 height 10
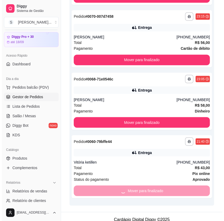
scroll to position [135, 0]
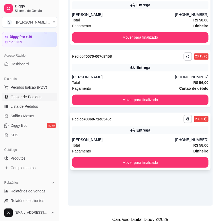
click at [144, 142] on div "Total R$ 58,00" at bounding box center [140, 145] width 136 height 6
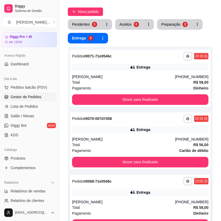
scroll to position [123, 0]
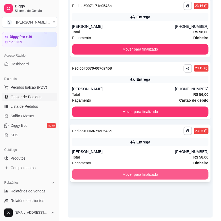
click at [168, 169] on button "Mover para finalizado" at bounding box center [140, 174] width 136 height 11
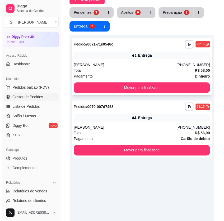
scroll to position [75, 0]
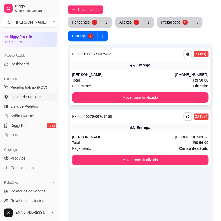
click at [121, 61] on div "Entrega" at bounding box center [140, 64] width 136 height 7
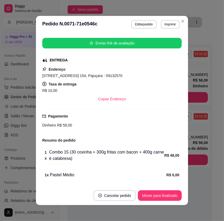
scroll to position [105, 0]
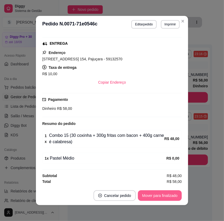
click at [164, 193] on button "Mover para finalizado" at bounding box center [160, 195] width 44 height 11
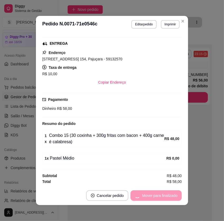
scroll to position [87, 0]
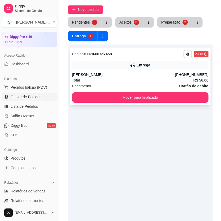
click at [163, 61] on div "Entrega" at bounding box center [140, 64] width 136 height 7
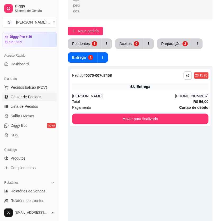
scroll to position [3, 0]
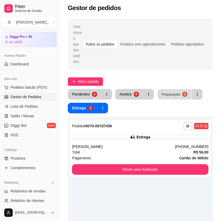
click at [177, 92] on button "Preparação 2" at bounding box center [174, 94] width 34 height 10
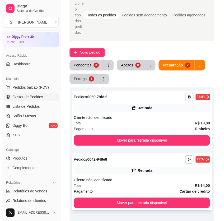
scroll to position [75, 0]
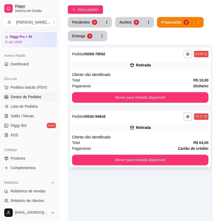
click at [145, 116] on div "**********" at bounding box center [140, 138] width 141 height 57
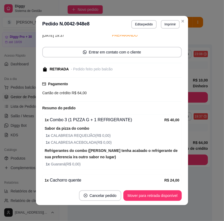
scroll to position [63, 0]
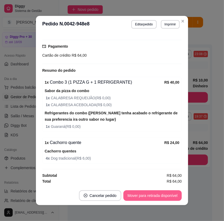
click at [156, 192] on button "Mover para retirada disponível" at bounding box center [153, 195] width 58 height 11
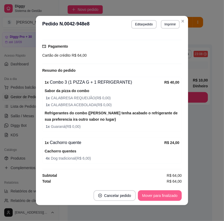
click at [156, 191] on button "Mover para finalizado" at bounding box center [160, 195] width 44 height 11
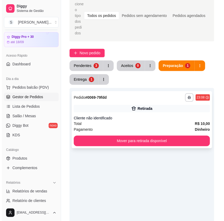
scroll to position [26, 0]
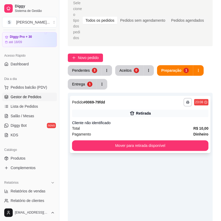
click at [161, 110] on div "Retirada" at bounding box center [140, 113] width 136 height 7
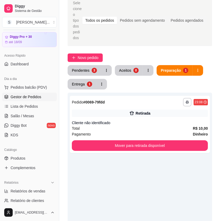
scroll to position [3, 0]
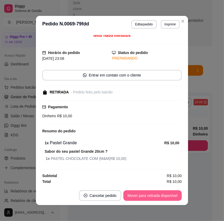
click at [164, 194] on button "Mover para retirada disponível" at bounding box center [153, 195] width 58 height 11
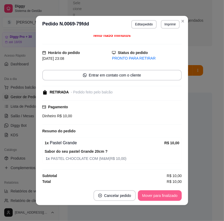
click at [167, 193] on button "Mover para finalizado" at bounding box center [160, 195] width 44 height 11
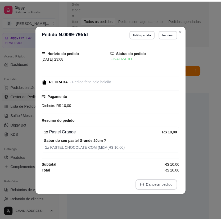
scroll to position [0, 0]
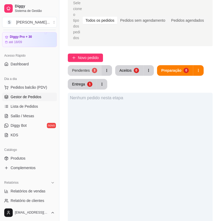
click at [85, 68] on div "Pendentes" at bounding box center [81, 70] width 18 height 5
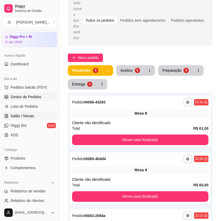
click at [25, 115] on span "Salão / Mesas" at bounding box center [23, 115] width 24 height 5
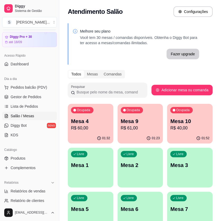
click at [93, 124] on p "Mesa 4" at bounding box center [90, 121] width 39 height 7
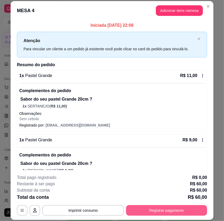
click at [179, 215] on button "Registrar pagamento" at bounding box center [166, 210] width 81 height 11
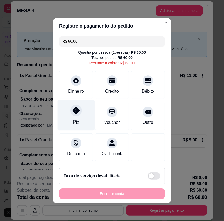
drag, startPoint x: 77, startPoint y: 114, endPoint x: 86, endPoint y: 124, distance: 13.3
click at [77, 115] on div at bounding box center [76, 111] width 12 height 12
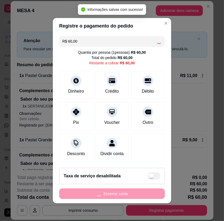
type input "R$ 0,00"
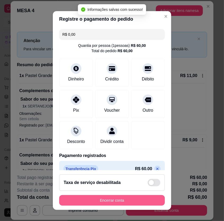
click at [148, 199] on button "Encerrar conta" at bounding box center [112, 200] width 106 height 11
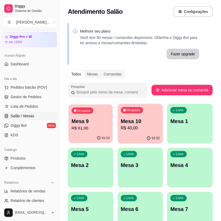
click at [97, 130] on p "R$ 61,00" at bounding box center [90, 128] width 38 height 6
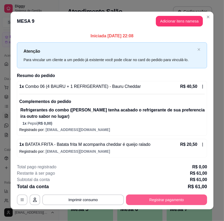
click at [160, 193] on div "**********" at bounding box center [112, 184] width 191 height 41
click at [160, 198] on button "Registrar pagamento" at bounding box center [166, 200] width 81 height 11
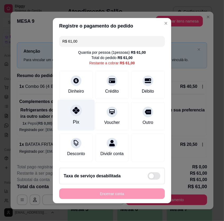
click at [77, 124] on div "Pix" at bounding box center [76, 122] width 6 height 7
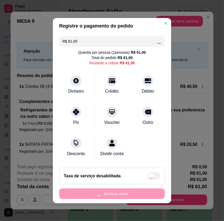
type input "R$ 0,00"
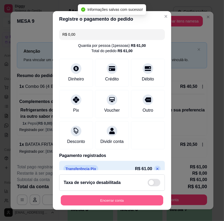
click at [123, 199] on button "Encerrar conta" at bounding box center [112, 200] width 103 height 10
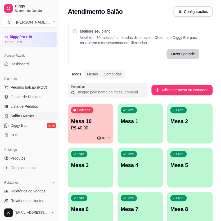
click at [90, 128] on p "R$ 40,00" at bounding box center [90, 128] width 39 height 6
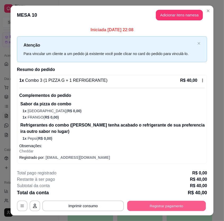
click at [144, 210] on button "Registrar pagamento" at bounding box center [167, 206] width 79 height 10
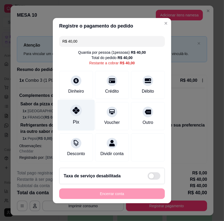
drag, startPoint x: 75, startPoint y: 121, endPoint x: 78, endPoint y: 123, distance: 4.1
click at [75, 121] on div "Pix" at bounding box center [76, 122] width 6 height 7
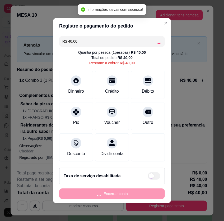
type input "R$ 0,00"
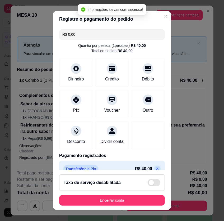
click at [125, 201] on button "Encerrar conta" at bounding box center [112, 200] width 106 height 11
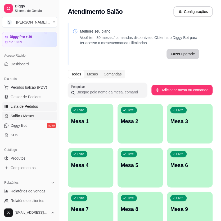
click at [16, 102] on link "Lista de Pedidos" at bounding box center [29, 106] width 55 height 8
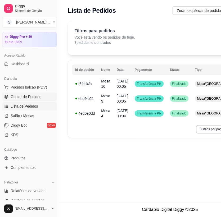
click at [17, 95] on span "Gestor de Pedidos" at bounding box center [26, 96] width 31 height 5
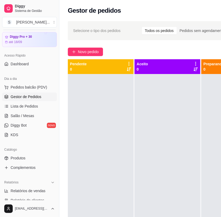
click at [0, 91] on div "Dia a dia Pedidos balcão (PDV) Gestor de Pedidos Lista de Pedidos Salão / Mesas…" at bounding box center [29, 107] width 59 height 69
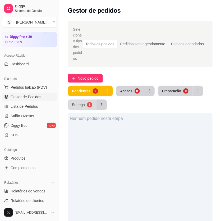
click at [88, 107] on div "1" at bounding box center [89, 104] width 5 height 5
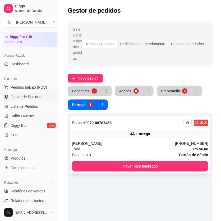
click at [186, 127] on button "button" at bounding box center [188, 123] width 8 height 8
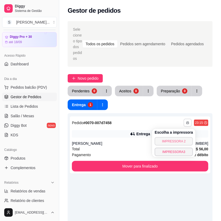
click at [180, 142] on button "IMPRESSORA 2" at bounding box center [174, 141] width 38 height 8
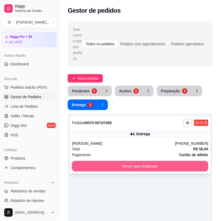
click at [167, 165] on button "Mover para finalizado" at bounding box center [140, 166] width 137 height 11
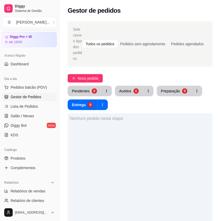
click at [170, 177] on div "Nenhum pedido nesta etapa" at bounding box center [140, 223] width 145 height 221
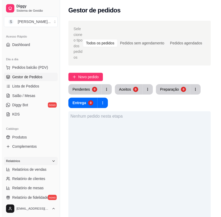
scroll to position [63, 0]
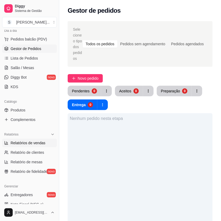
click at [32, 145] on span "Relatórios de vendas" at bounding box center [28, 142] width 35 height 5
select select "ALL"
select select "0"
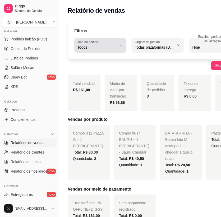
click at [122, 45] on icon "button" at bounding box center [121, 45] width 4 height 4
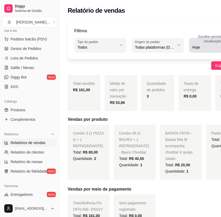
click at [206, 44] on div "Hoje" at bounding box center [212, 45] width 39 height 11
click at [188, 116] on li "Customizado" at bounding box center [191, 112] width 47 height 8
type input "-1"
select select "-1"
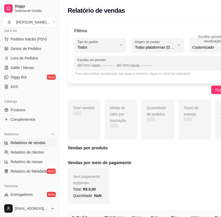
scroll to position [5, 0]
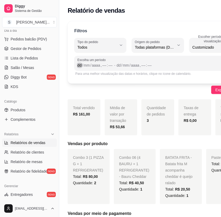
click at [79, 62] on div "dd / mm / aaaa , –– : ––" at bounding box center [96, 65] width 36 height 6
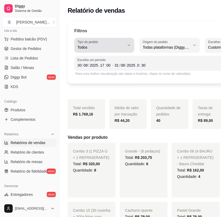
click at [117, 45] on span "Todos" at bounding box center [101, 47] width 47 height 5
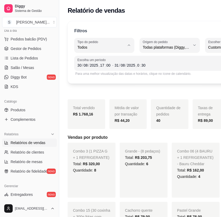
click at [96, 70] on span "Entrega" at bounding box center [101, 68] width 42 height 5
type input "DELIVERY"
select select "DELIVERY"
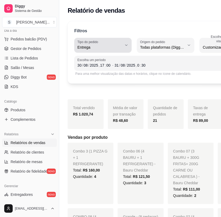
click at [124, 43] on button "Tipo do pedido Entrega" at bounding box center [102, 45] width 57 height 15
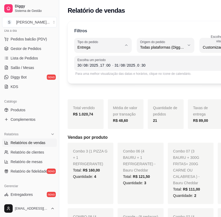
click at [98, 81] on li "Retirada" at bounding box center [102, 77] width 49 height 8
type input "PICKUP"
select select "PICKUP"
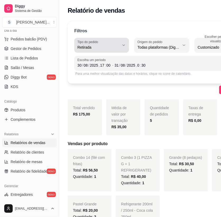
click at [119, 47] on button "Tipo do pedido Retirada" at bounding box center [101, 45] width 55 height 15
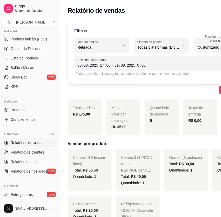
click at [91, 97] on span "Consumo local" at bounding box center [97, 94] width 36 height 5
type input "EAT_IN"
select select "EAT_IN"
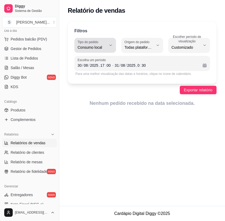
click at [109, 46] on icon "button" at bounding box center [111, 45] width 4 height 4
click at [98, 84] on li "Mesa" at bounding box center [95, 86] width 36 height 8
type input "IN_STORE"
select select "IN_STORE"
